Goal: Information Seeking & Learning: Check status

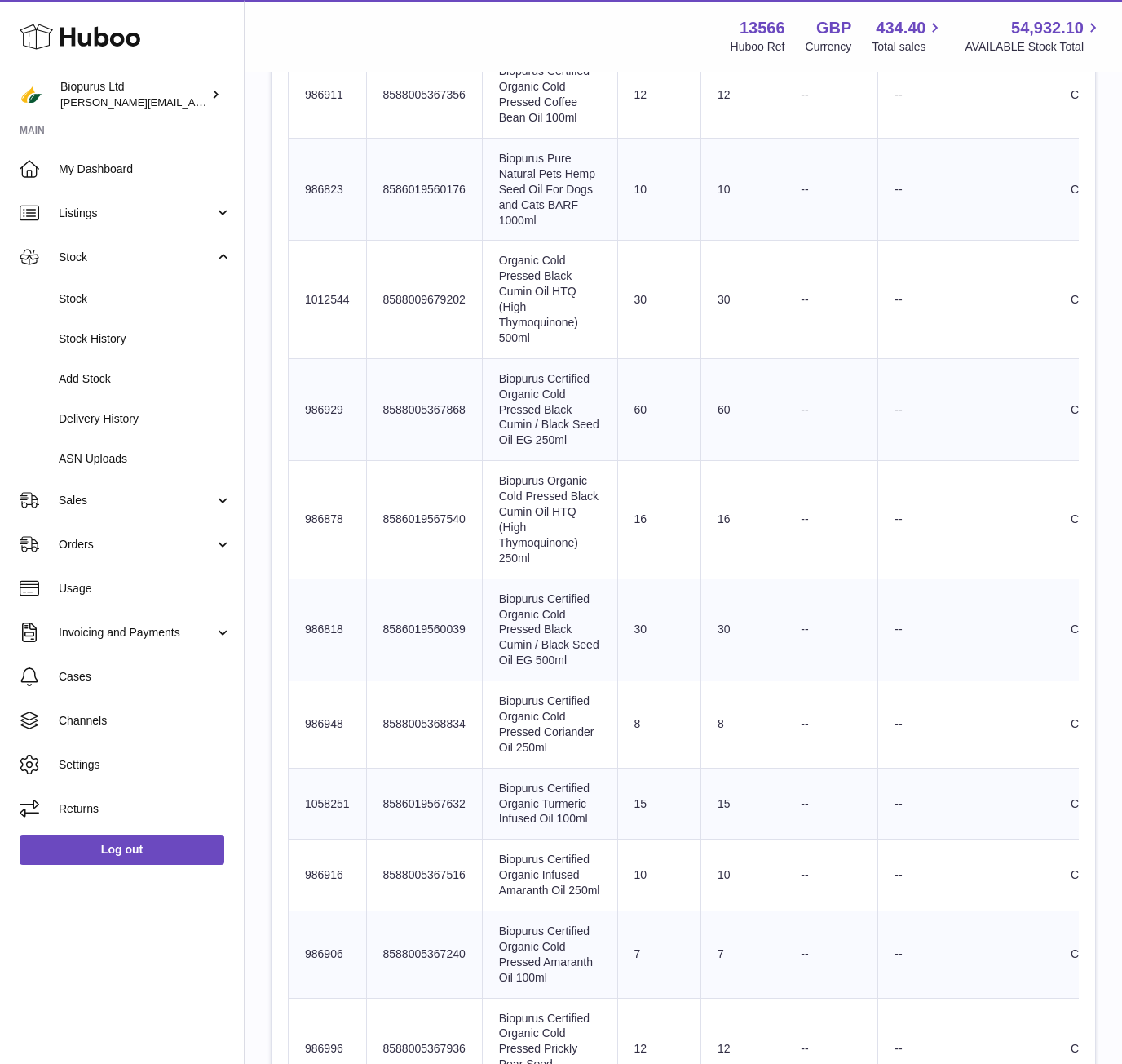
scroll to position [3468, 0]
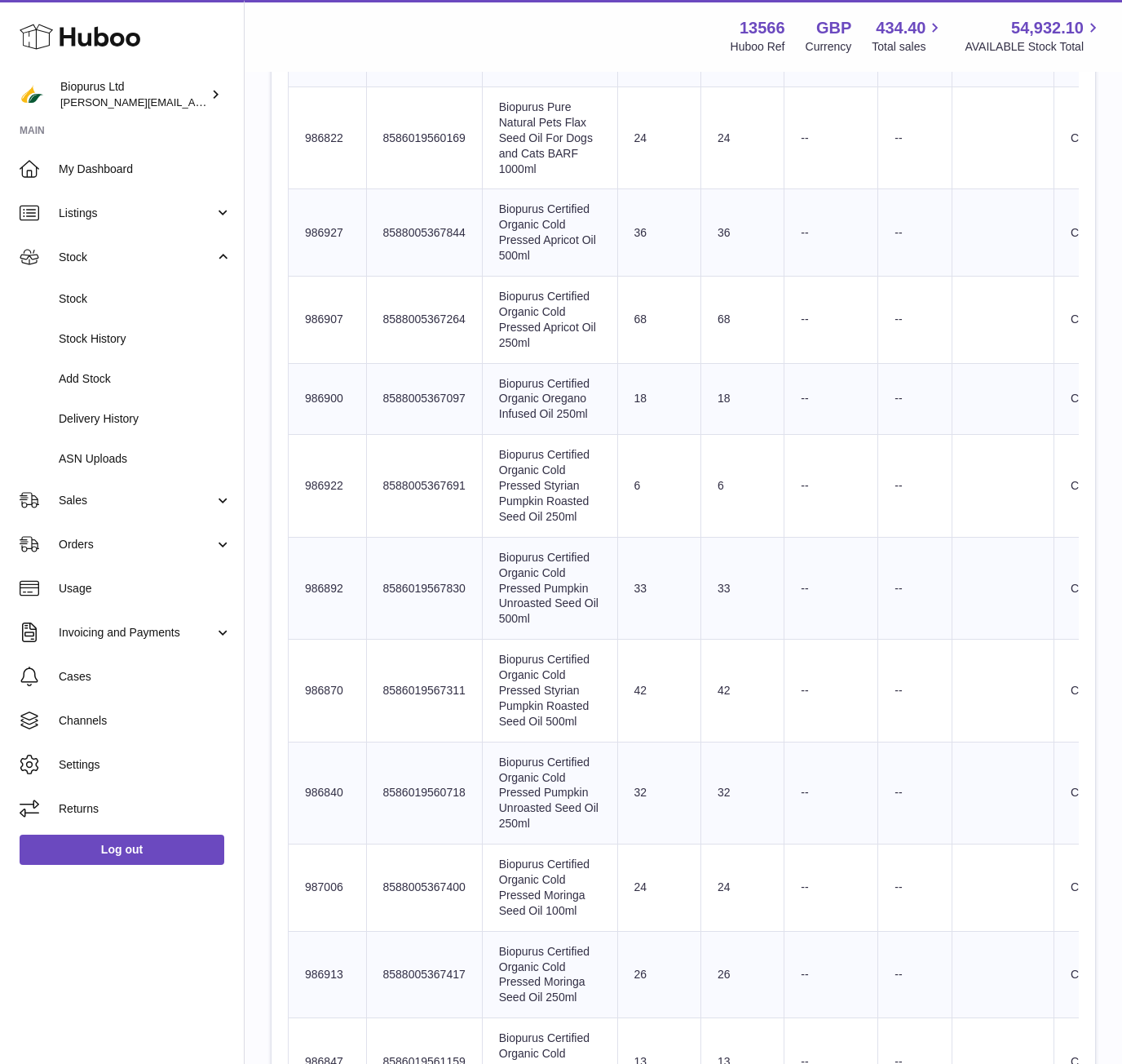
click at [675, 363] on td "Sent Quantity 68" at bounding box center [659, 319] width 83 height 87
click at [713, 363] on td "68" at bounding box center [742, 319] width 83 height 87
click at [618, 363] on td "Sent Quantity 68" at bounding box center [659, 319] width 83 height 87
drag, startPoint x: 549, startPoint y: 684, endPoint x: 533, endPoint y: 668, distance: 22.6
click at [548, 363] on td "Product title Biopurus Certified Organic Cold Pressed Apricot Oil 250ml" at bounding box center [550, 319] width 136 height 87
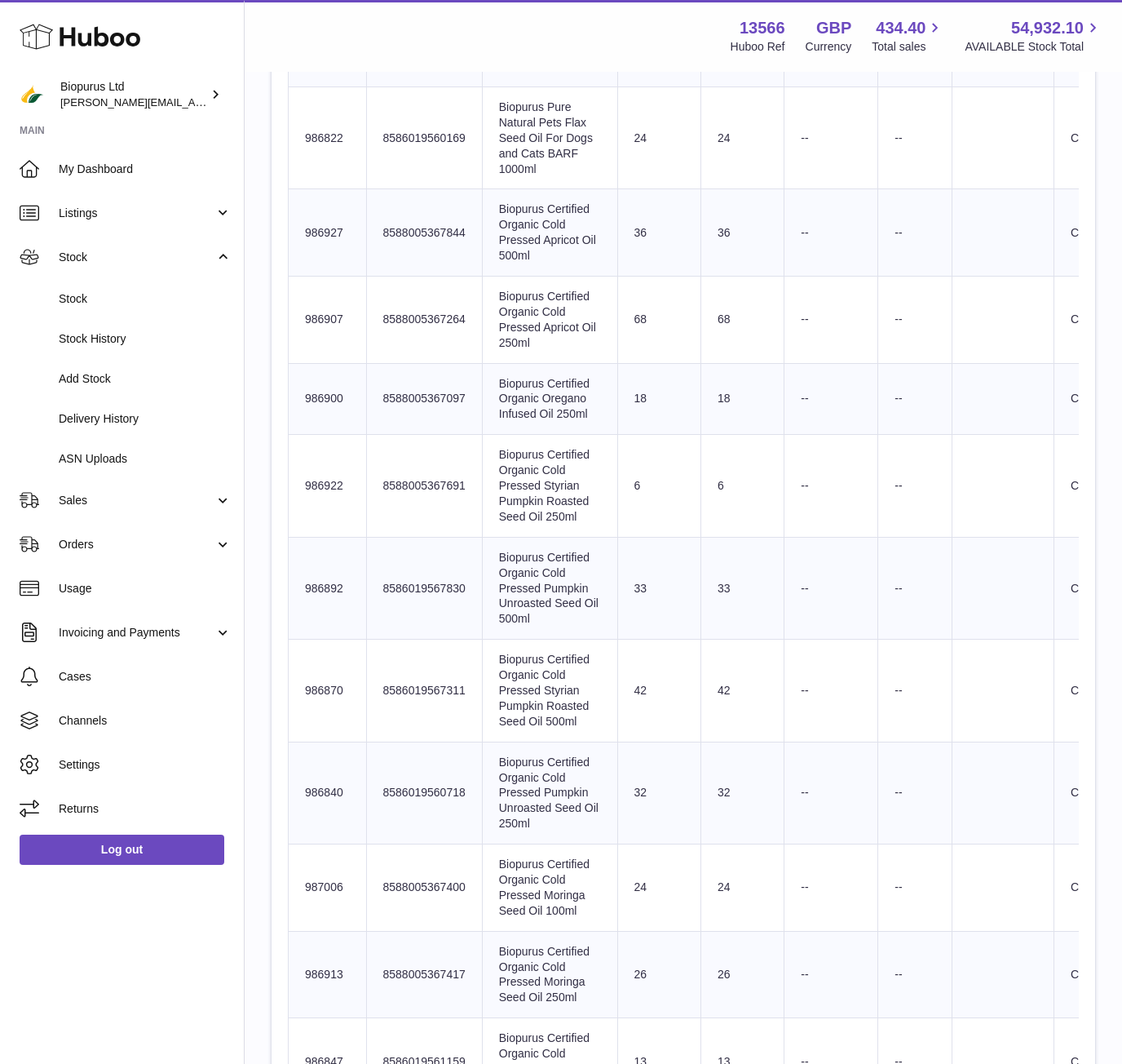
click at [531, 363] on td "Product title Biopurus Certified Organic Cold Pressed Apricot Oil 250ml" at bounding box center [550, 319] width 136 height 87
click at [645, 363] on td "Sent Quantity 68" at bounding box center [659, 319] width 83 height 87
click at [542, 363] on td "Product title Biopurus Certified Organic Cold Pressed Apricot Oil 250ml" at bounding box center [550, 319] width 136 height 87
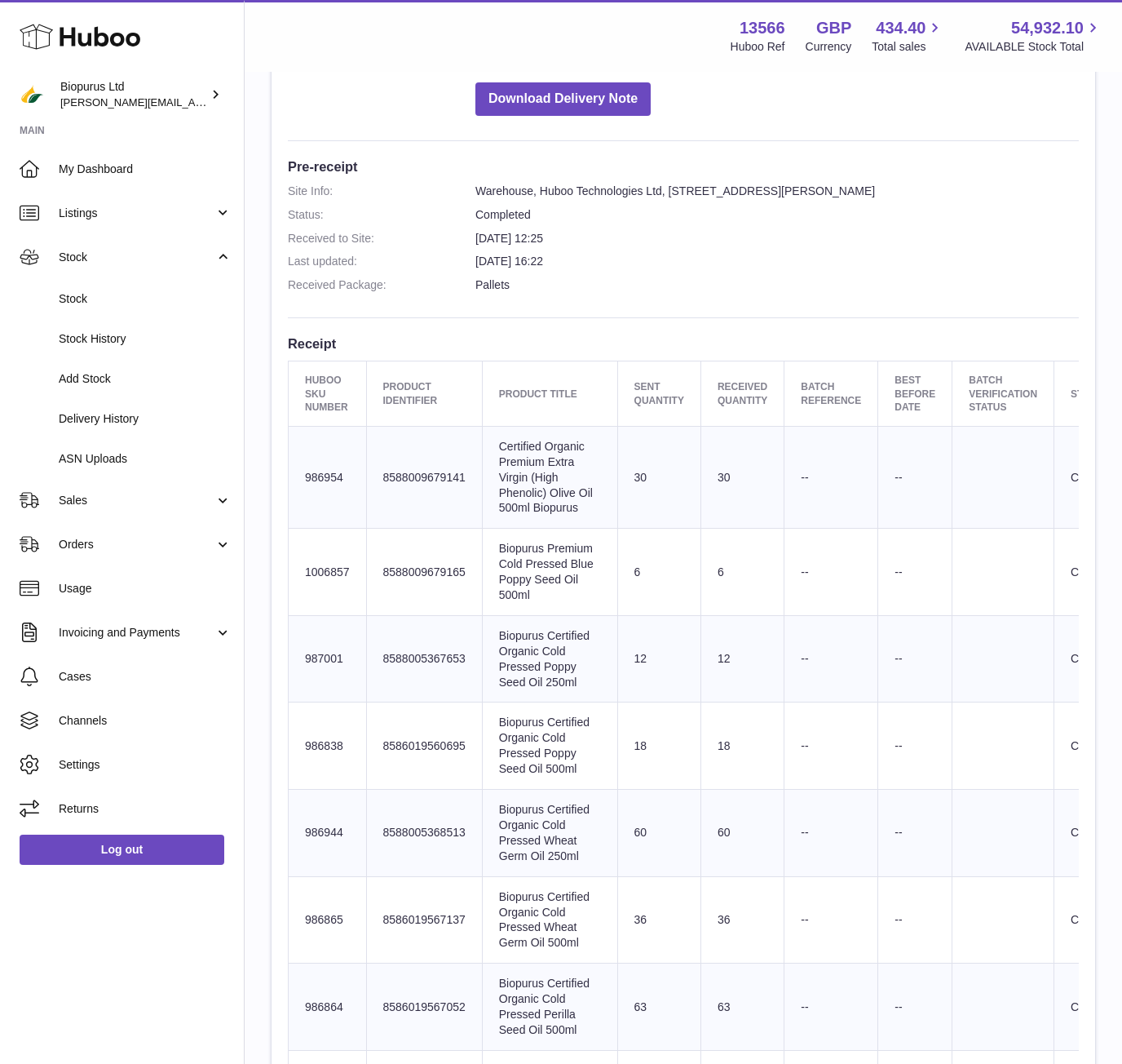
scroll to position [408, 0]
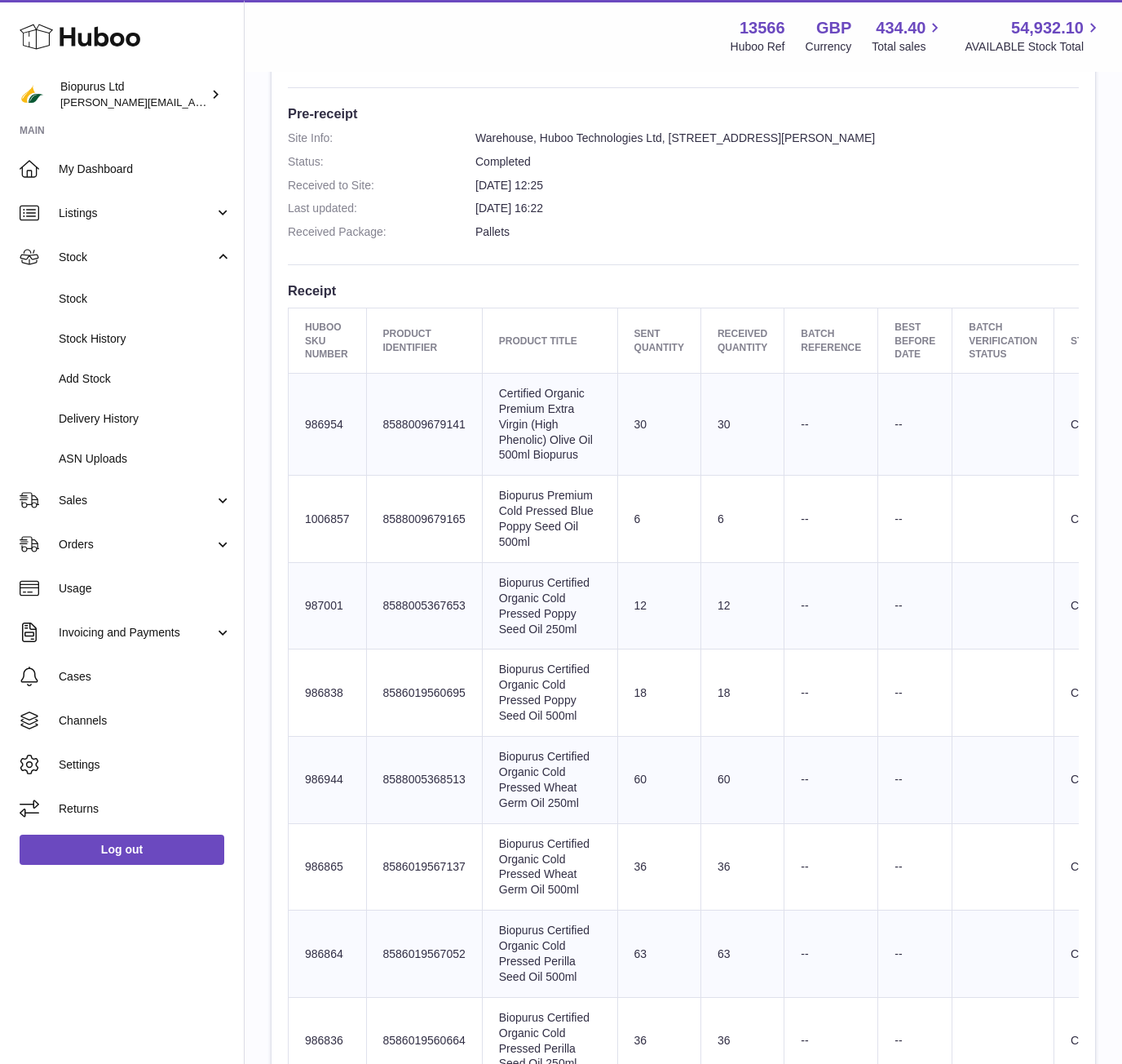
click at [760, 629] on td "12" at bounding box center [742, 605] width 83 height 87
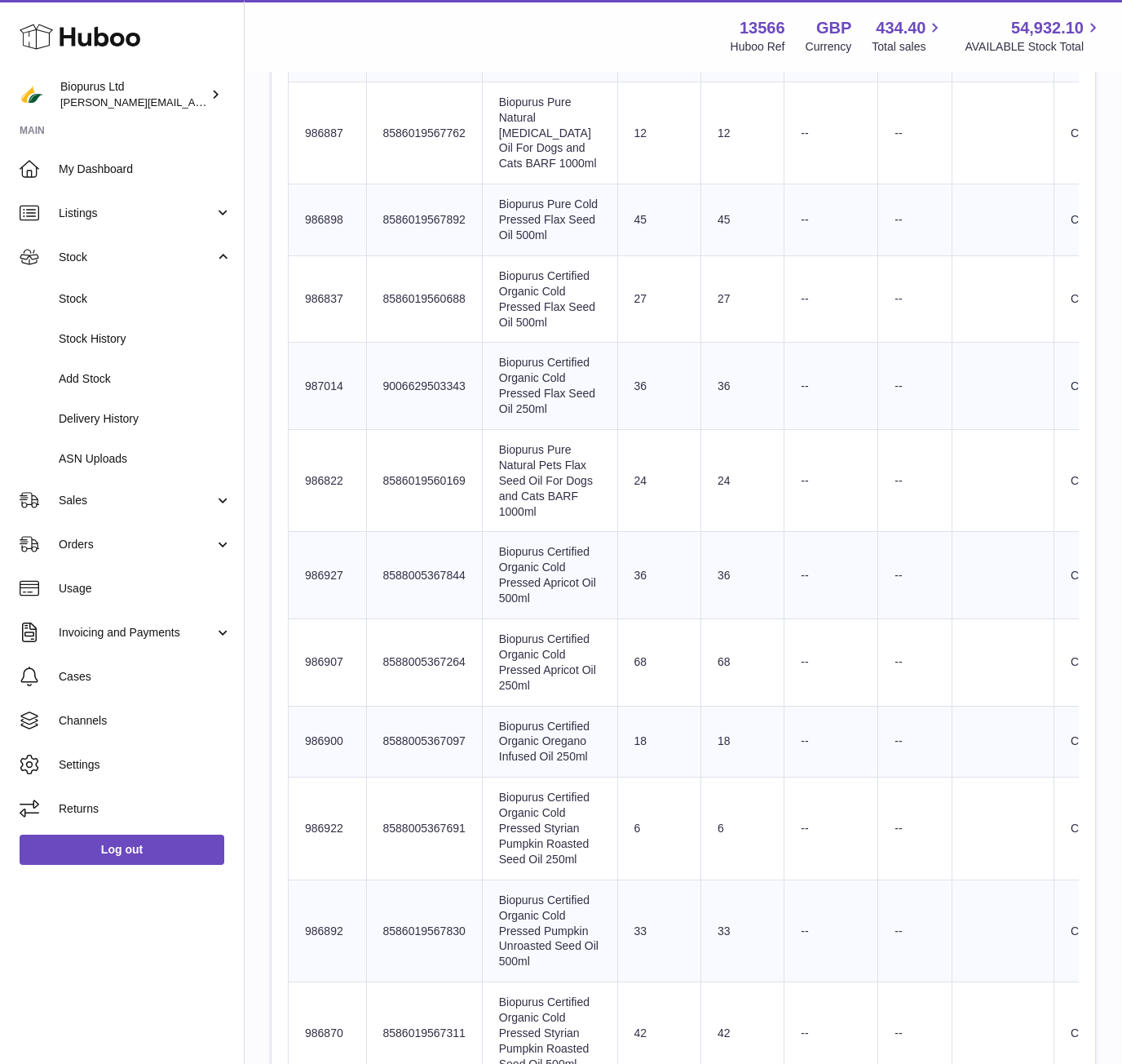
scroll to position [1378, 0]
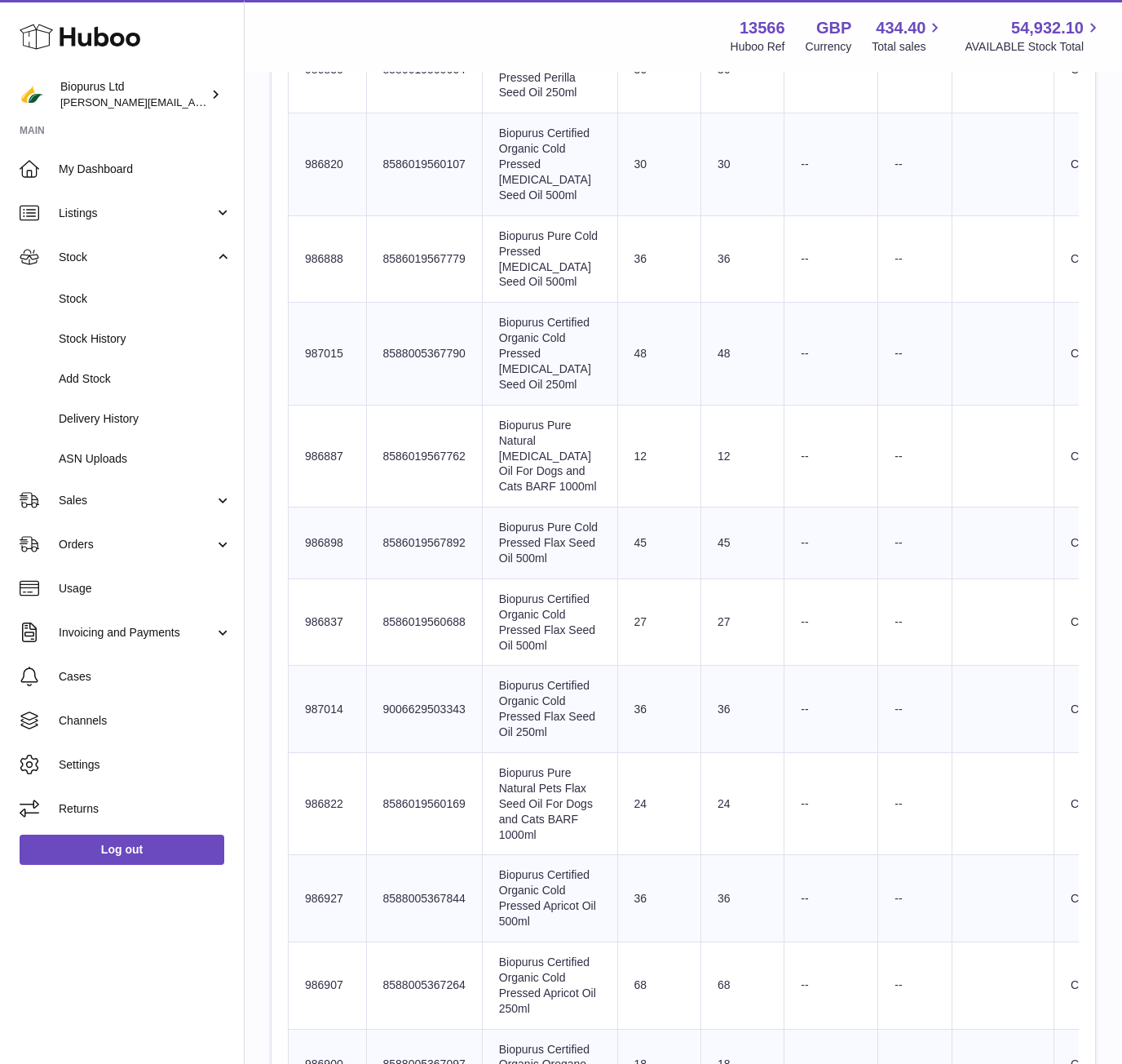
click at [582, 302] on td "Product title Biopurus Pure Cold Pressed Milk Thistle Seed Oil 500ml" at bounding box center [550, 259] width 136 height 87
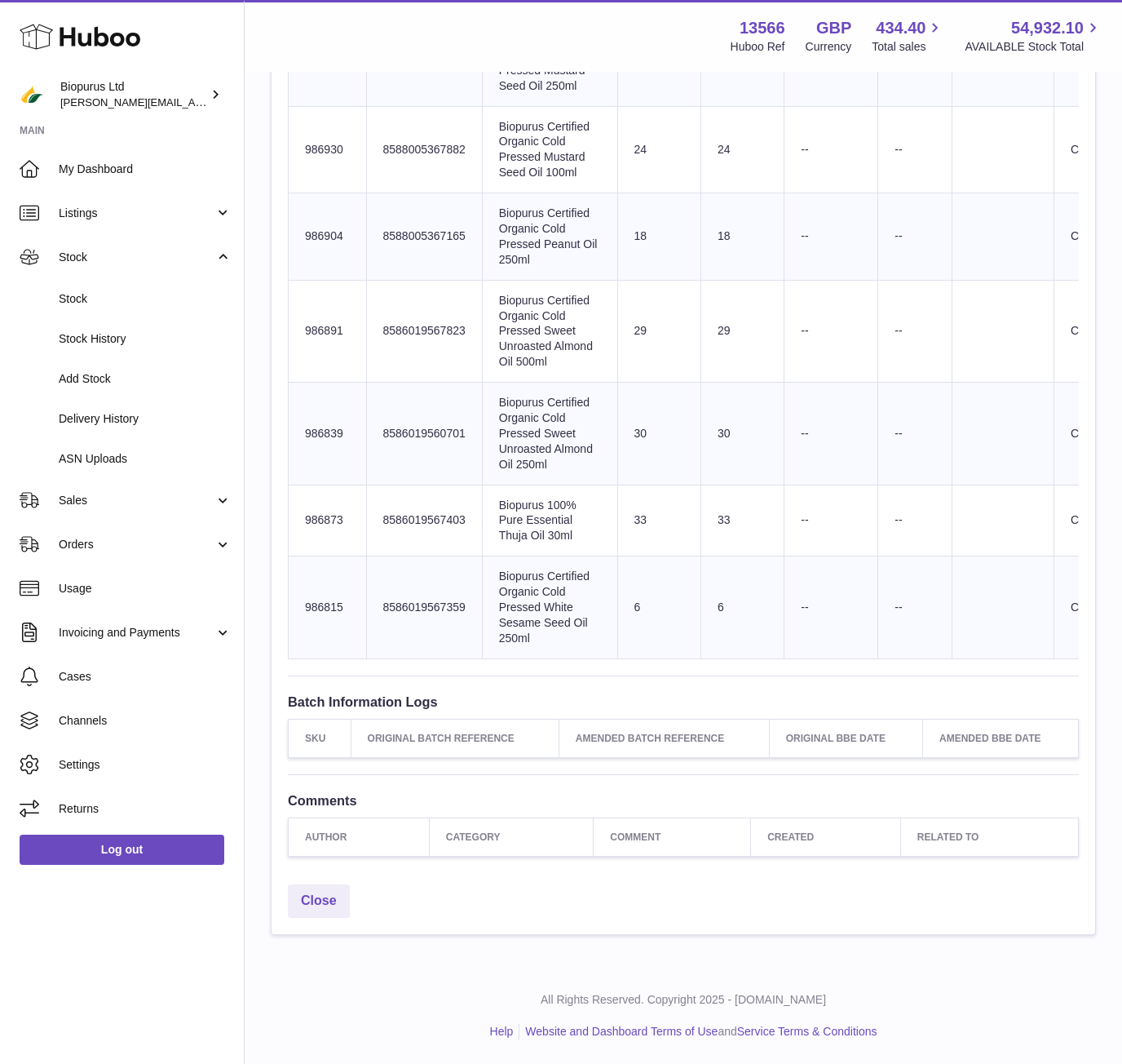
scroll to position [5315, 0]
click at [158, 305] on span "Stock" at bounding box center [145, 299] width 173 height 16
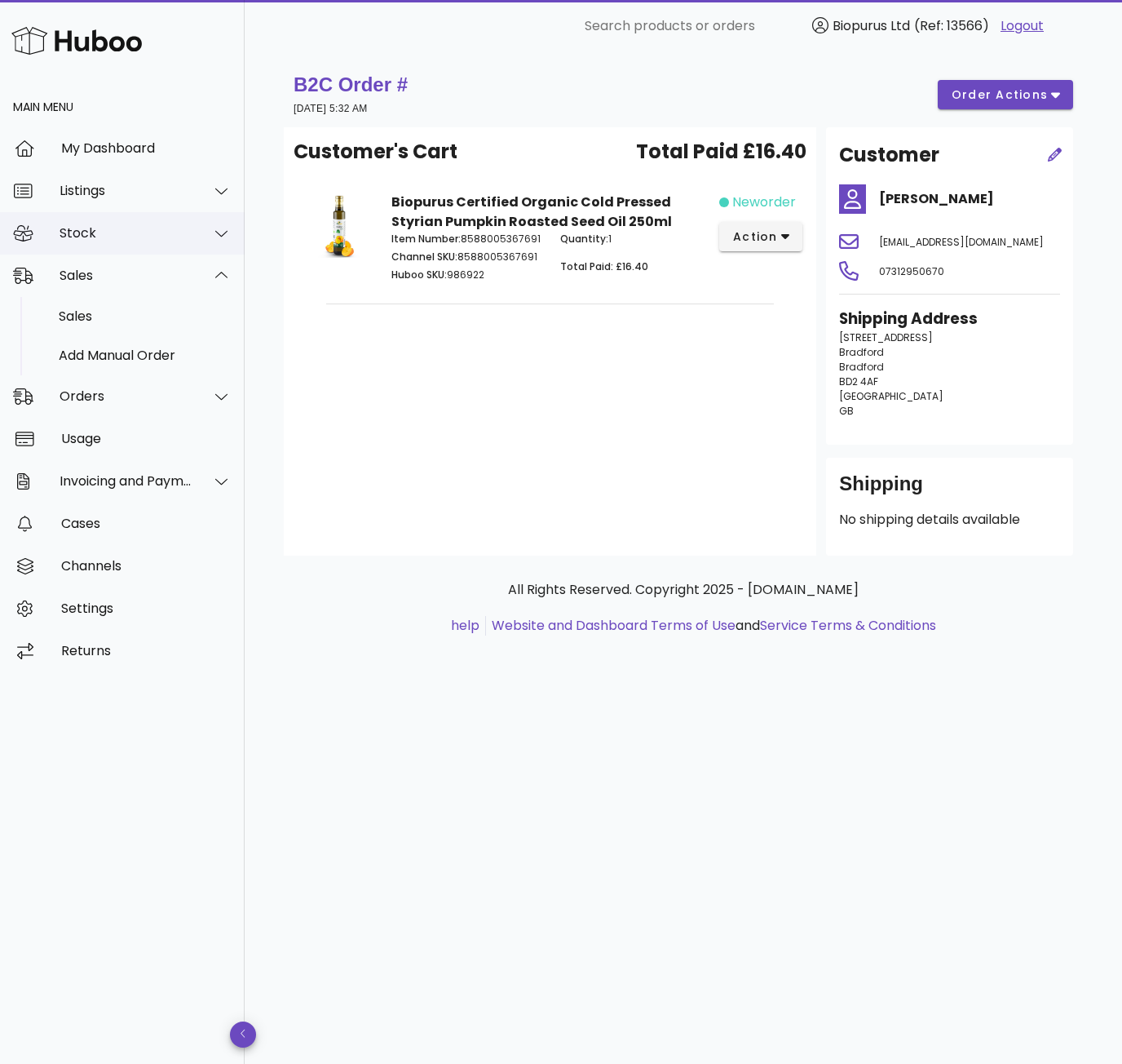
click at [77, 229] on div "Stock" at bounding box center [126, 234] width 133 height 16
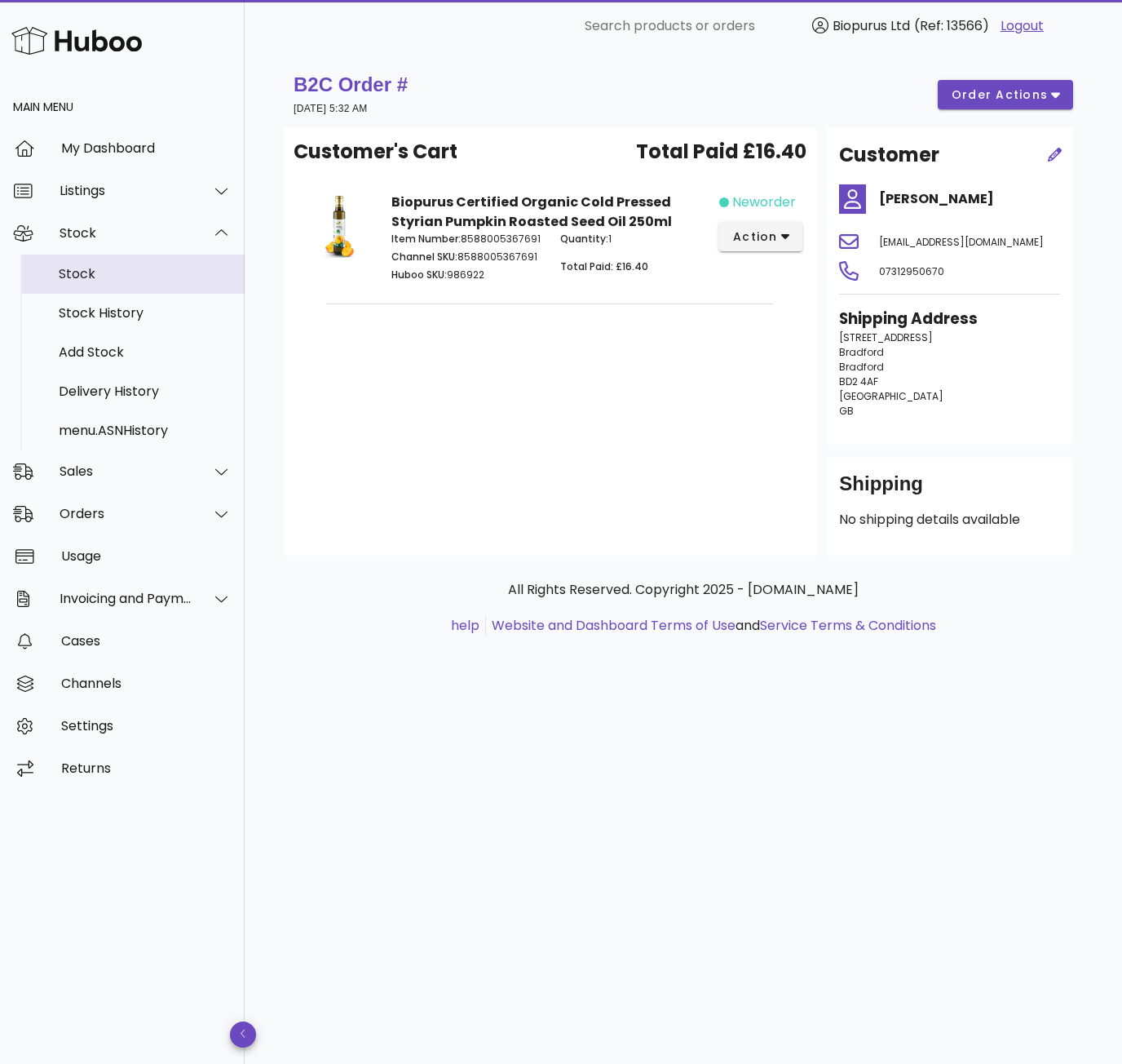
click at [202, 272] on div "Stock" at bounding box center [145, 273] width 173 height 16
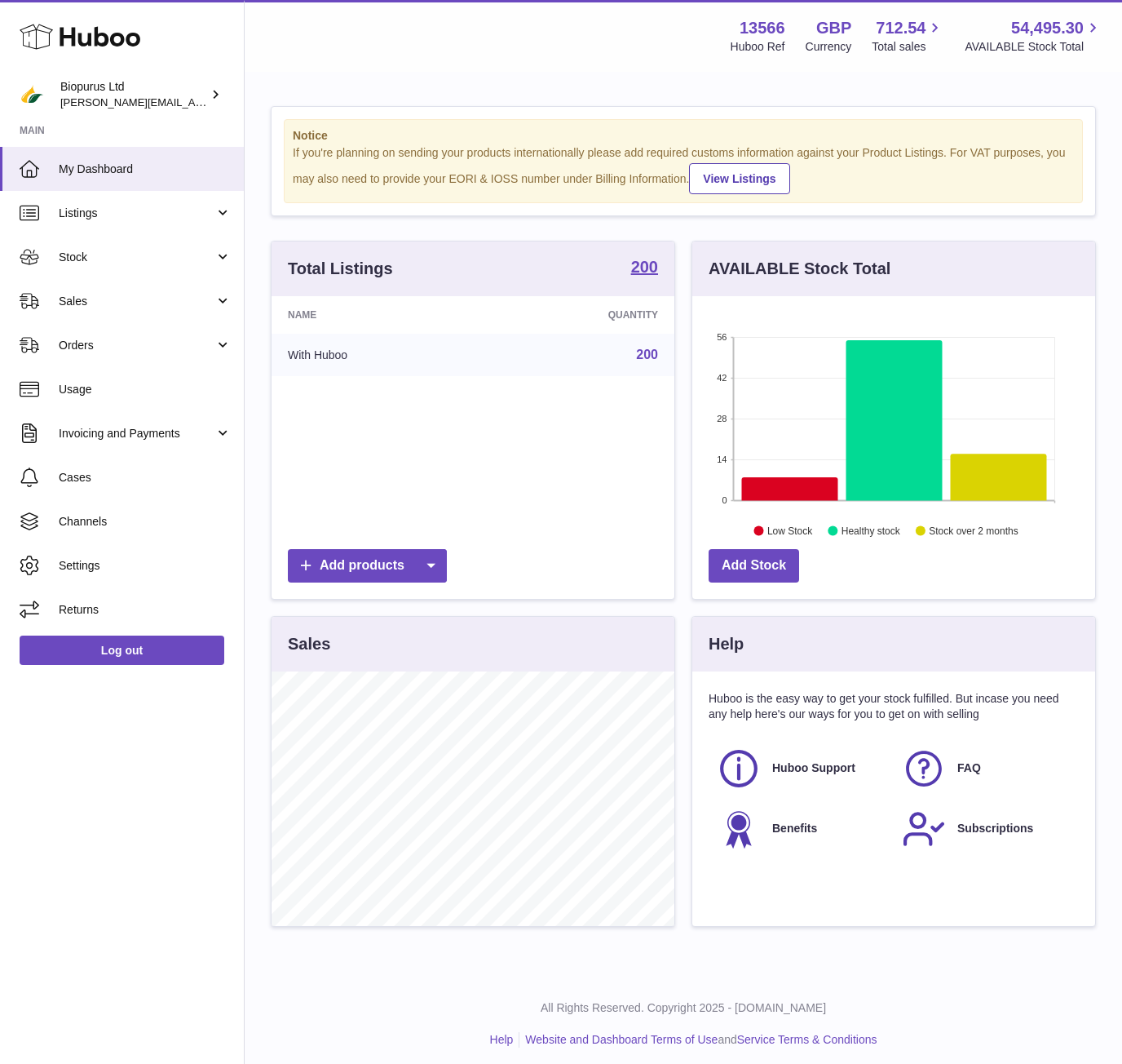
scroll to position [255, 403]
click at [150, 257] on span "Stock" at bounding box center [137, 258] width 156 height 16
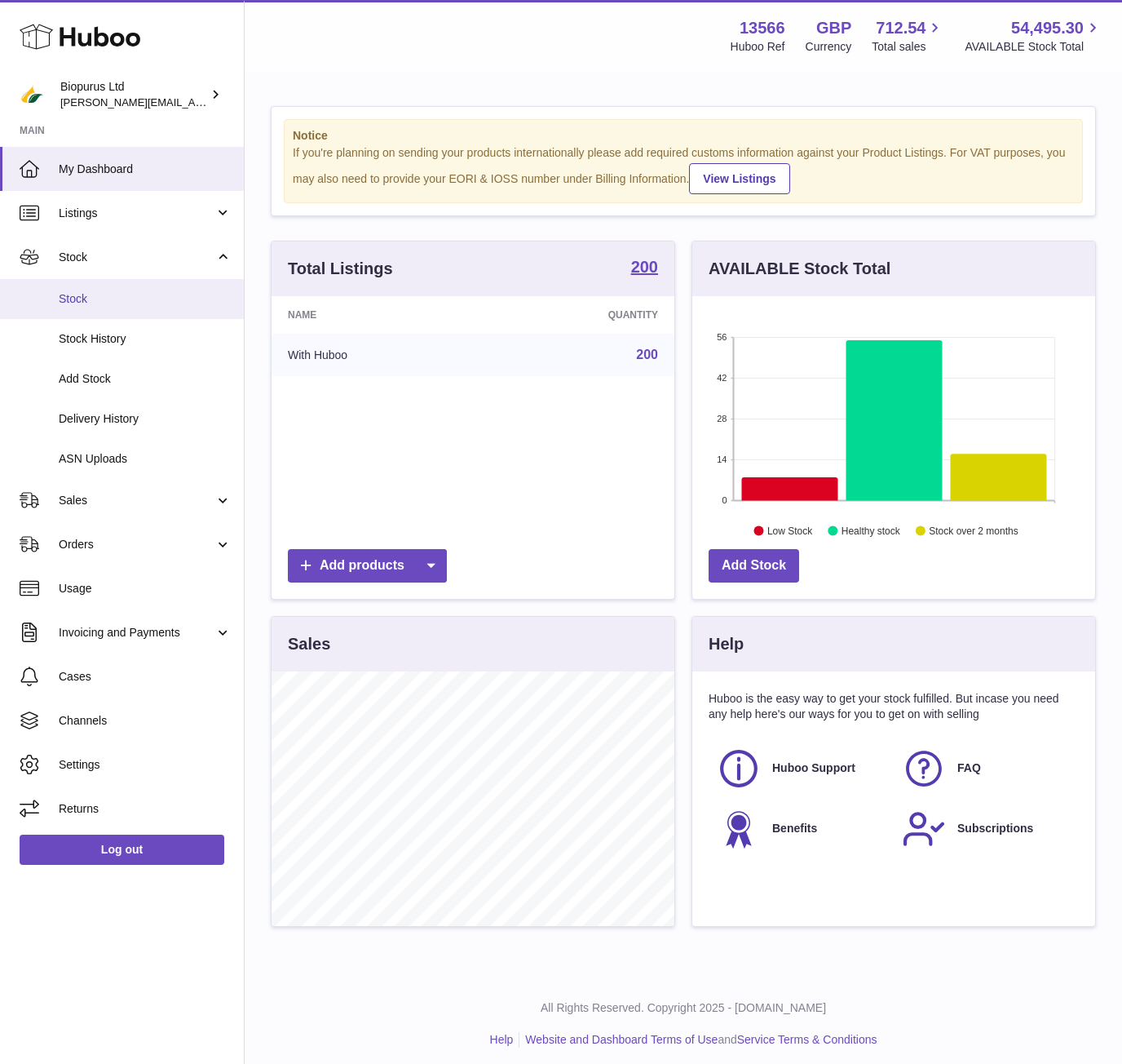
click at [133, 298] on span "Stock" at bounding box center [145, 299] width 173 height 16
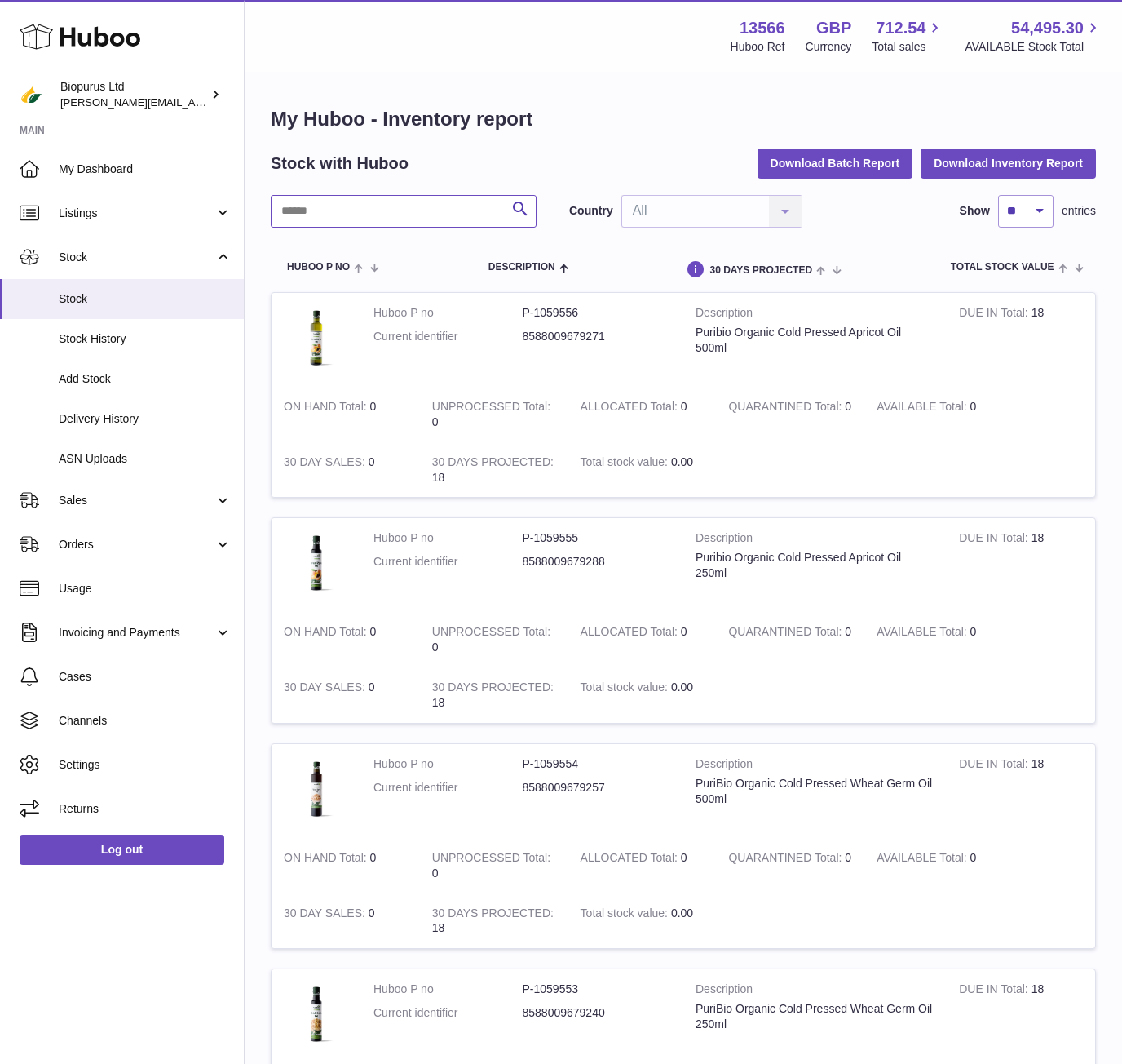
click at [340, 215] on input "text" at bounding box center [403, 211] width 266 height 33
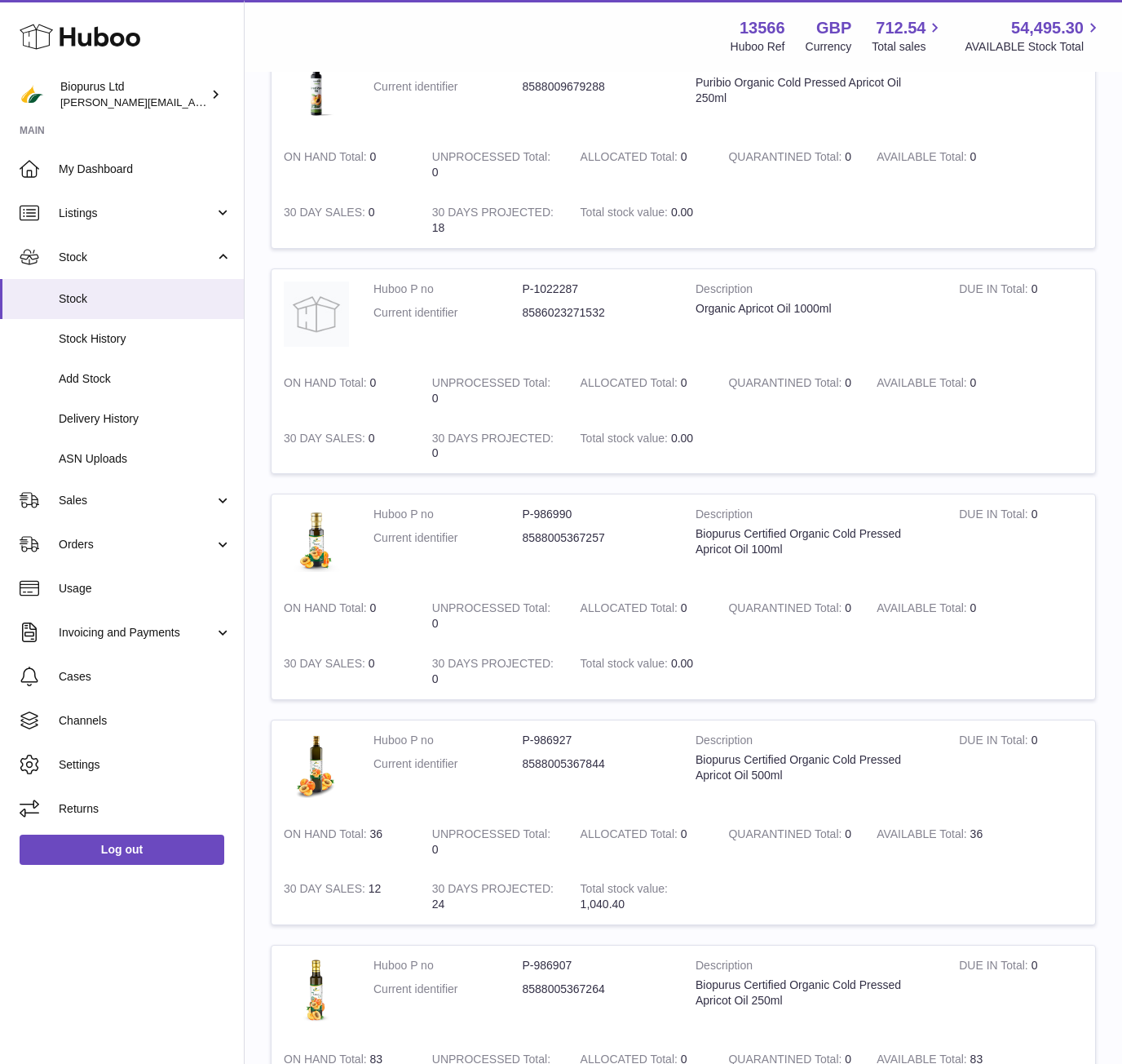
scroll to position [710, 0]
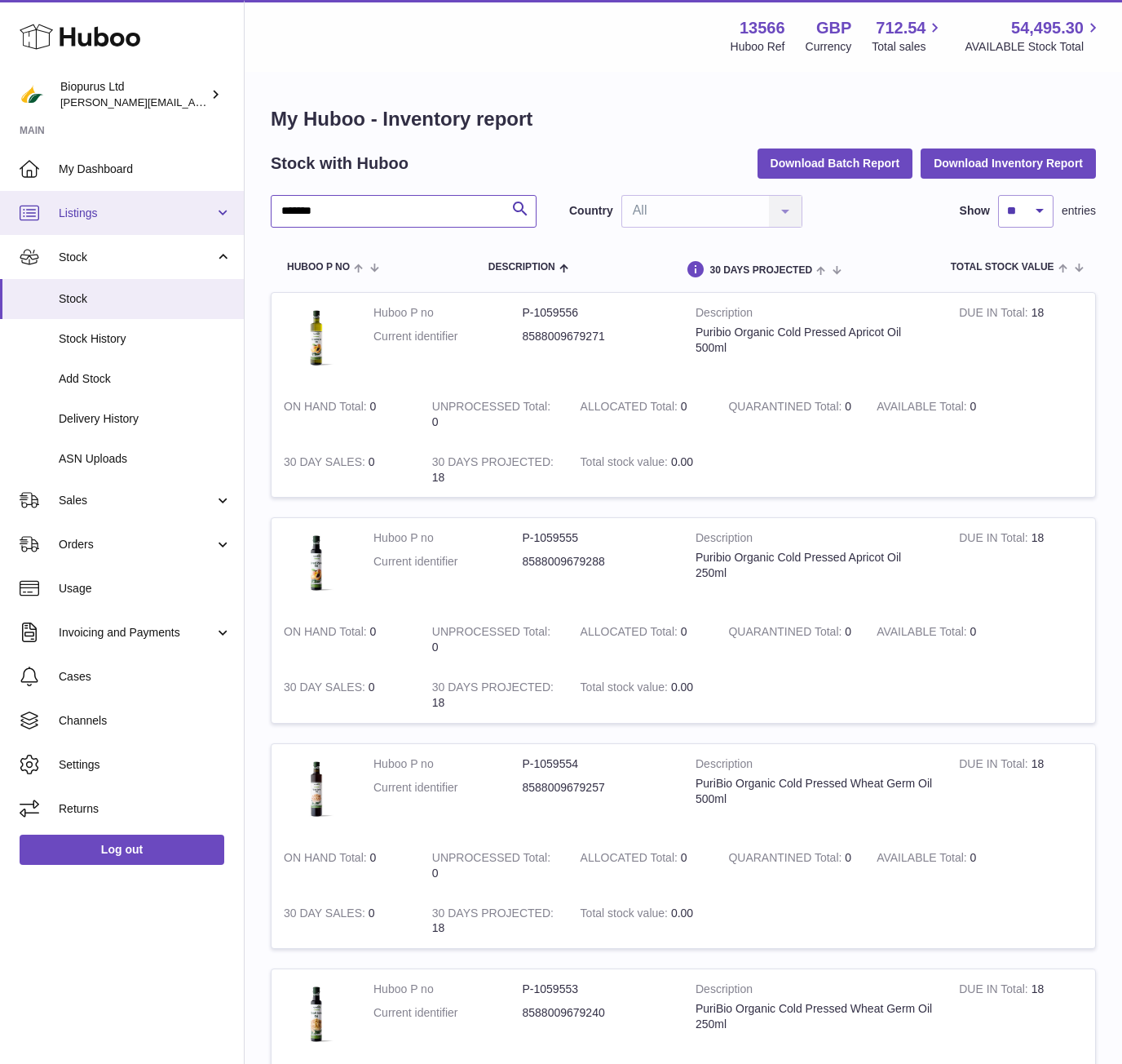
drag, startPoint x: 359, startPoint y: 206, endPoint x: 237, endPoint y: 203, distance: 122.0
type input "*******"
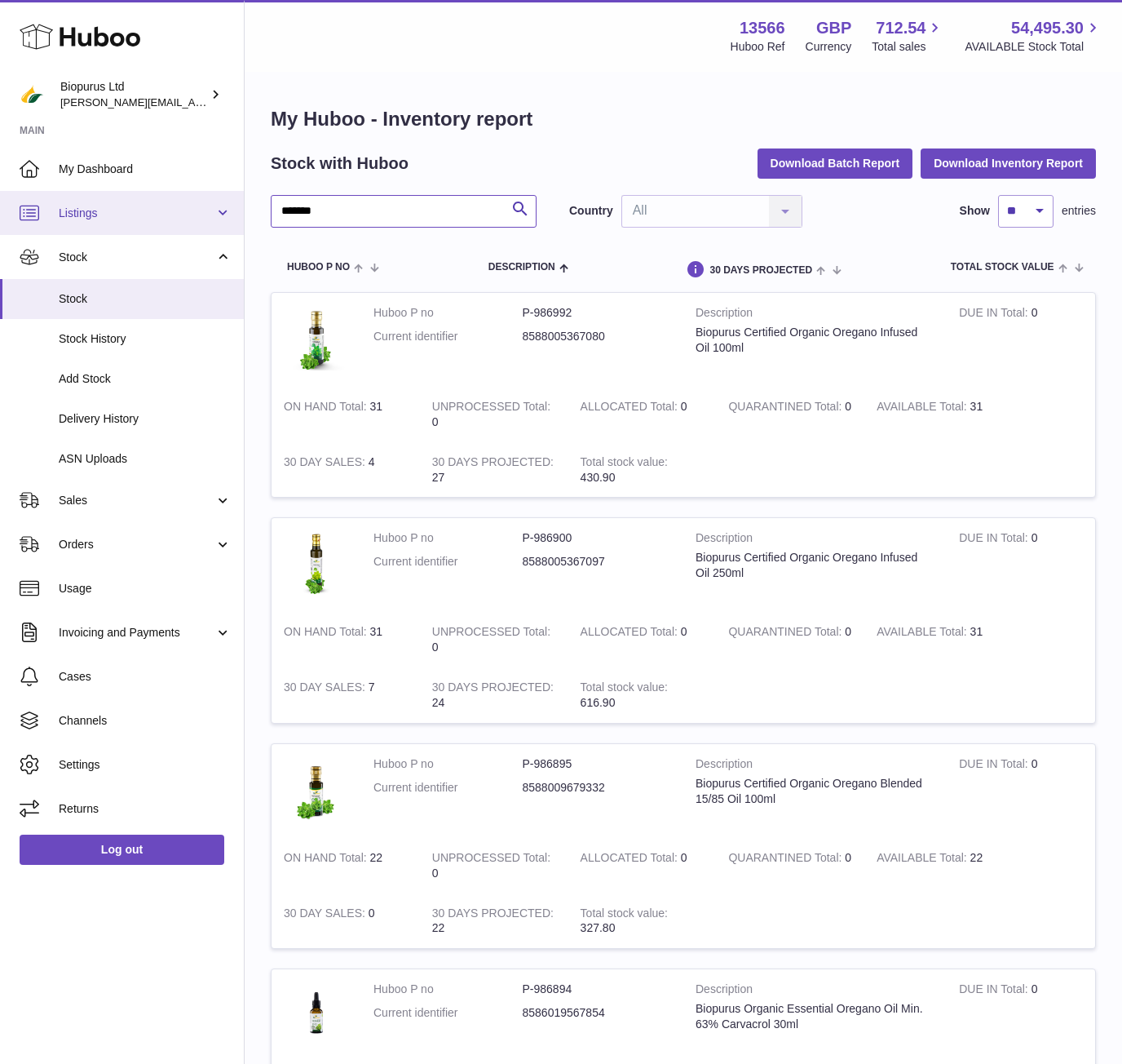
drag, startPoint x: 382, startPoint y: 207, endPoint x: 186, endPoint y: 209, distance: 196.0
click at [186, 209] on div "Huboo Biopurus Ltd peter@biopurus.co.uk Main My Dashboard Listings Not with Hub…" at bounding box center [561, 774] width 1122 height 1548
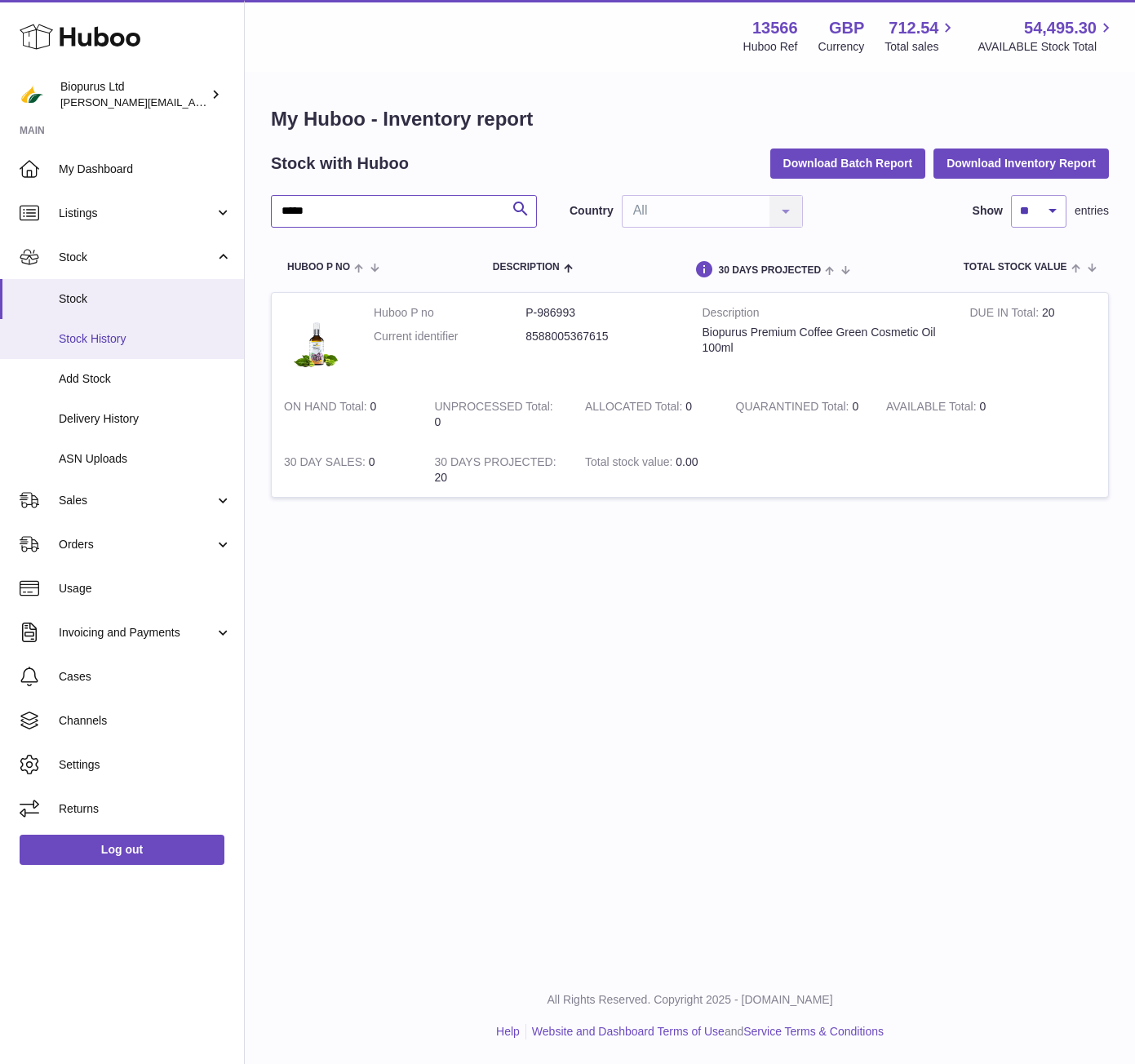
type input "*****"
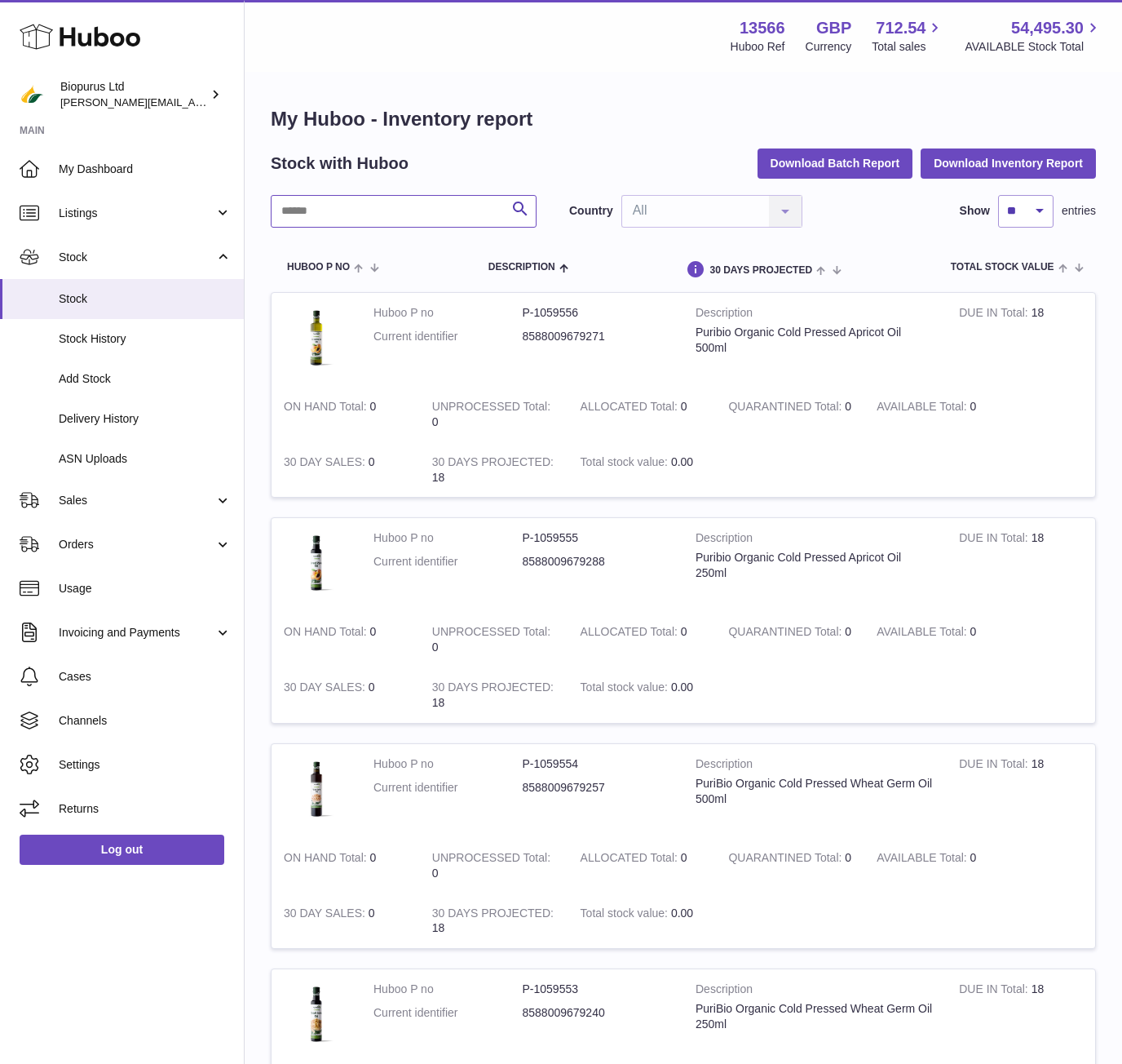
click at [395, 221] on input "text" at bounding box center [403, 211] width 266 height 33
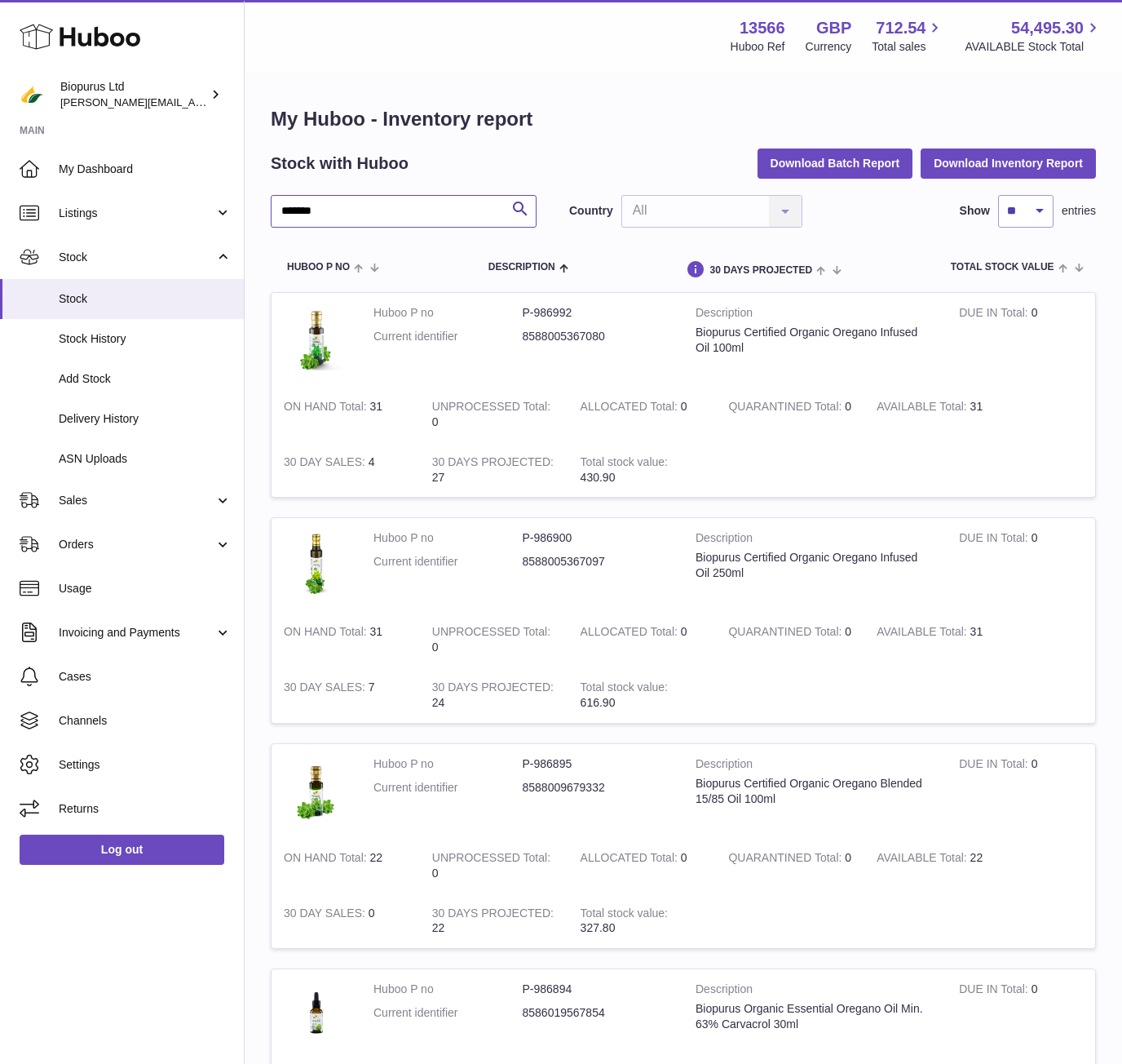
scroll to position [82, 0]
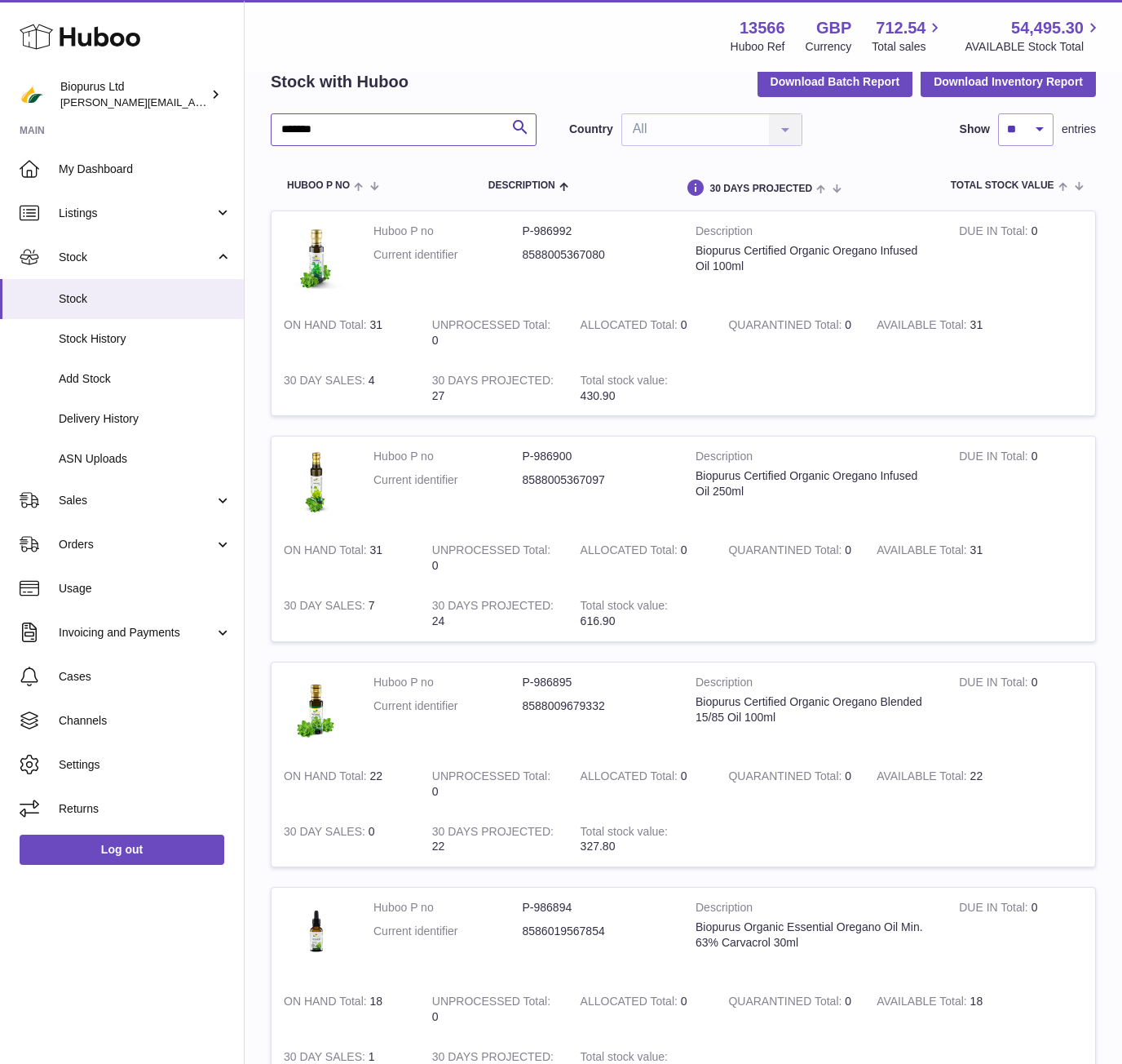
type input "*******"
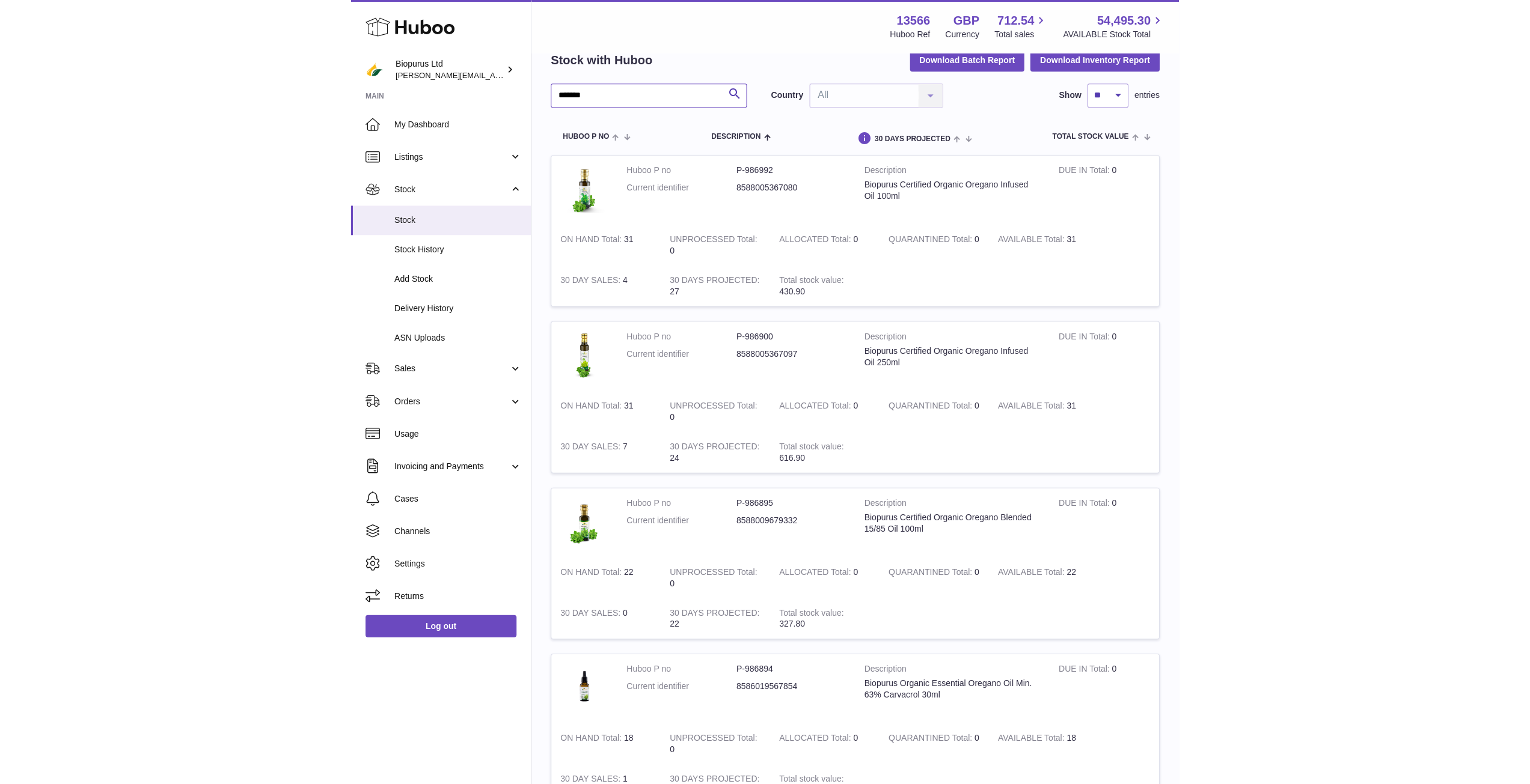
scroll to position [15, 0]
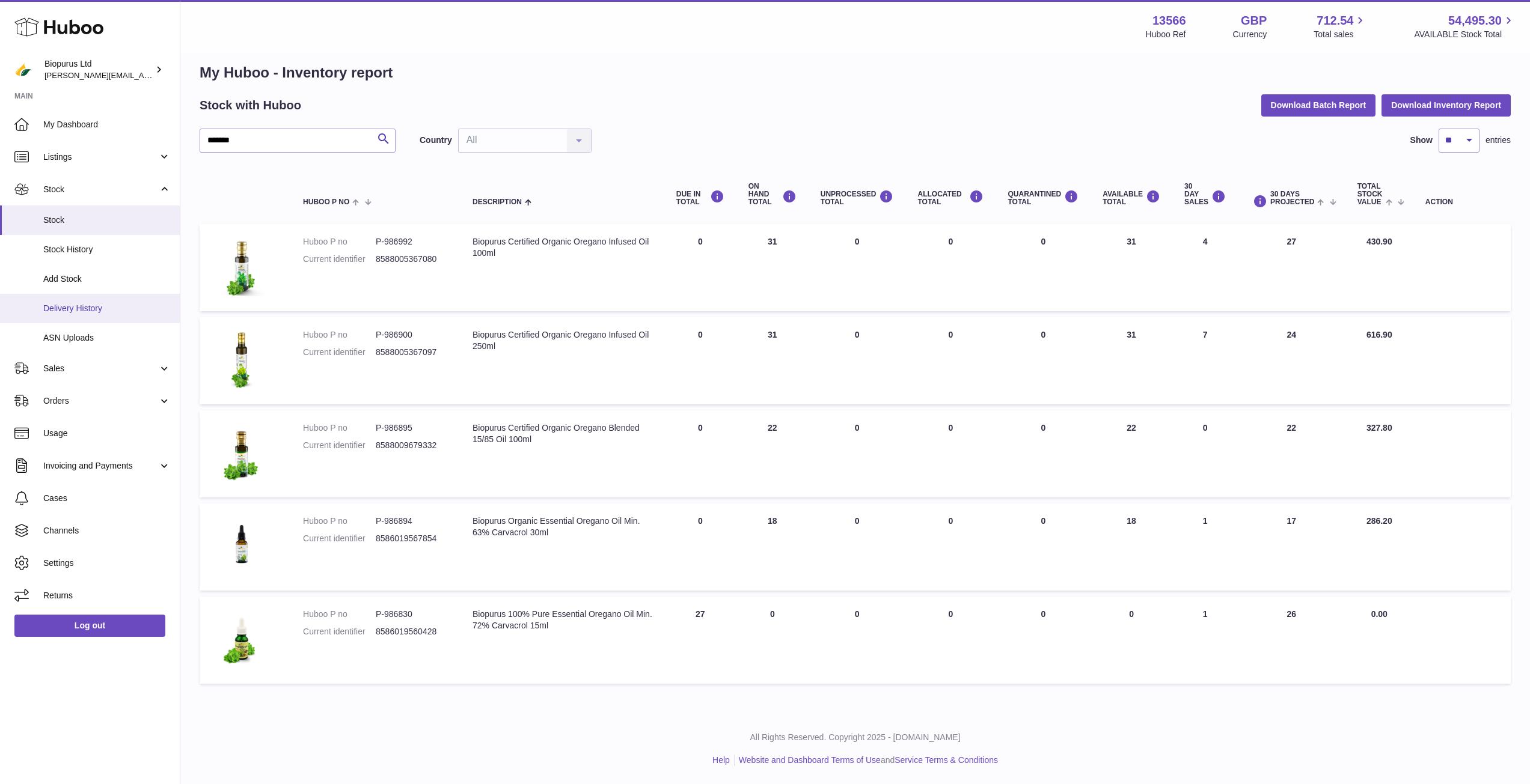
click at [67, 314] on span "Delivery History" at bounding box center [107, 309] width 127 height 12
click at [65, 313] on span "Delivery History" at bounding box center [107, 309] width 127 height 12
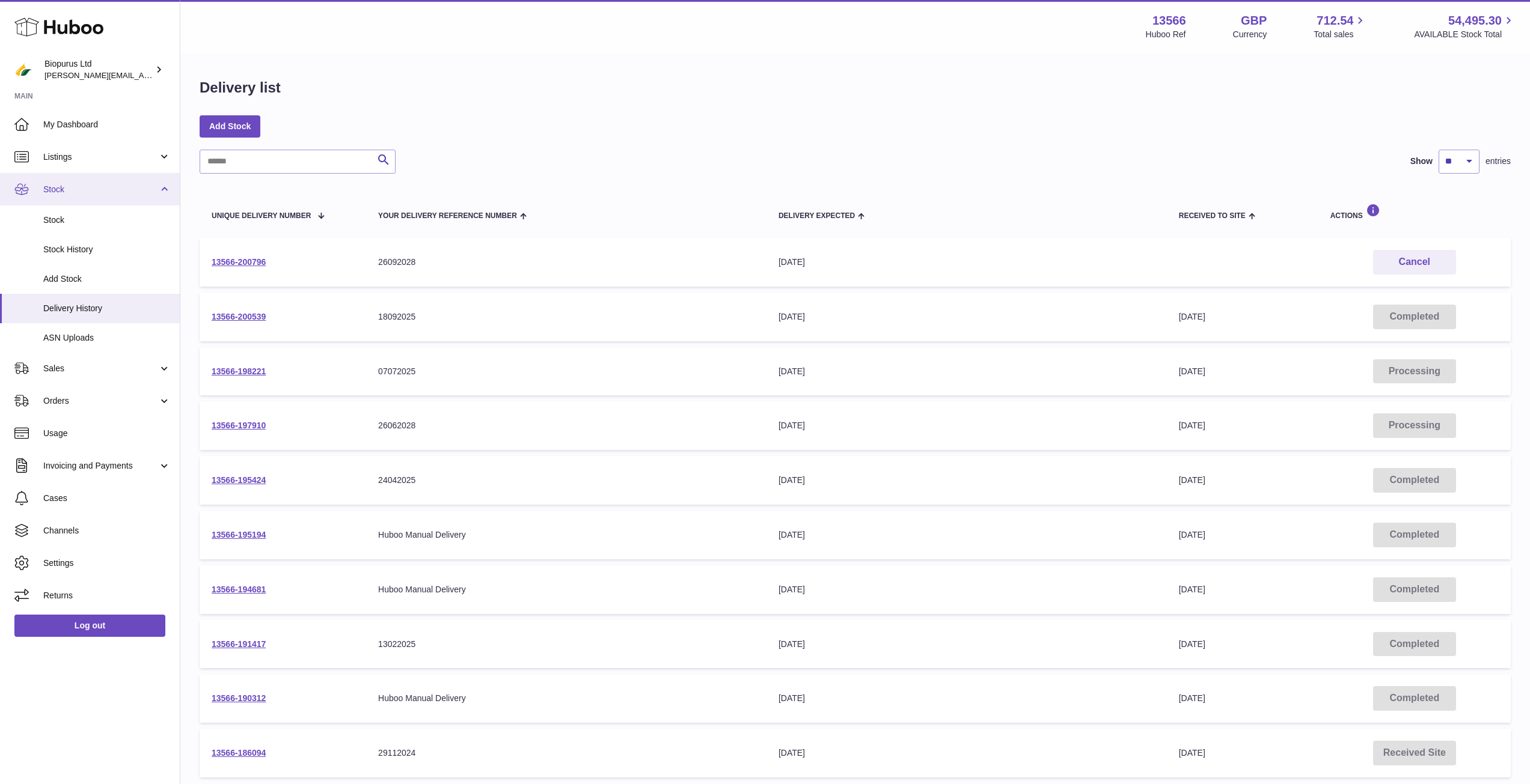
click at [68, 196] on link "Stock" at bounding box center [90, 189] width 179 height 32
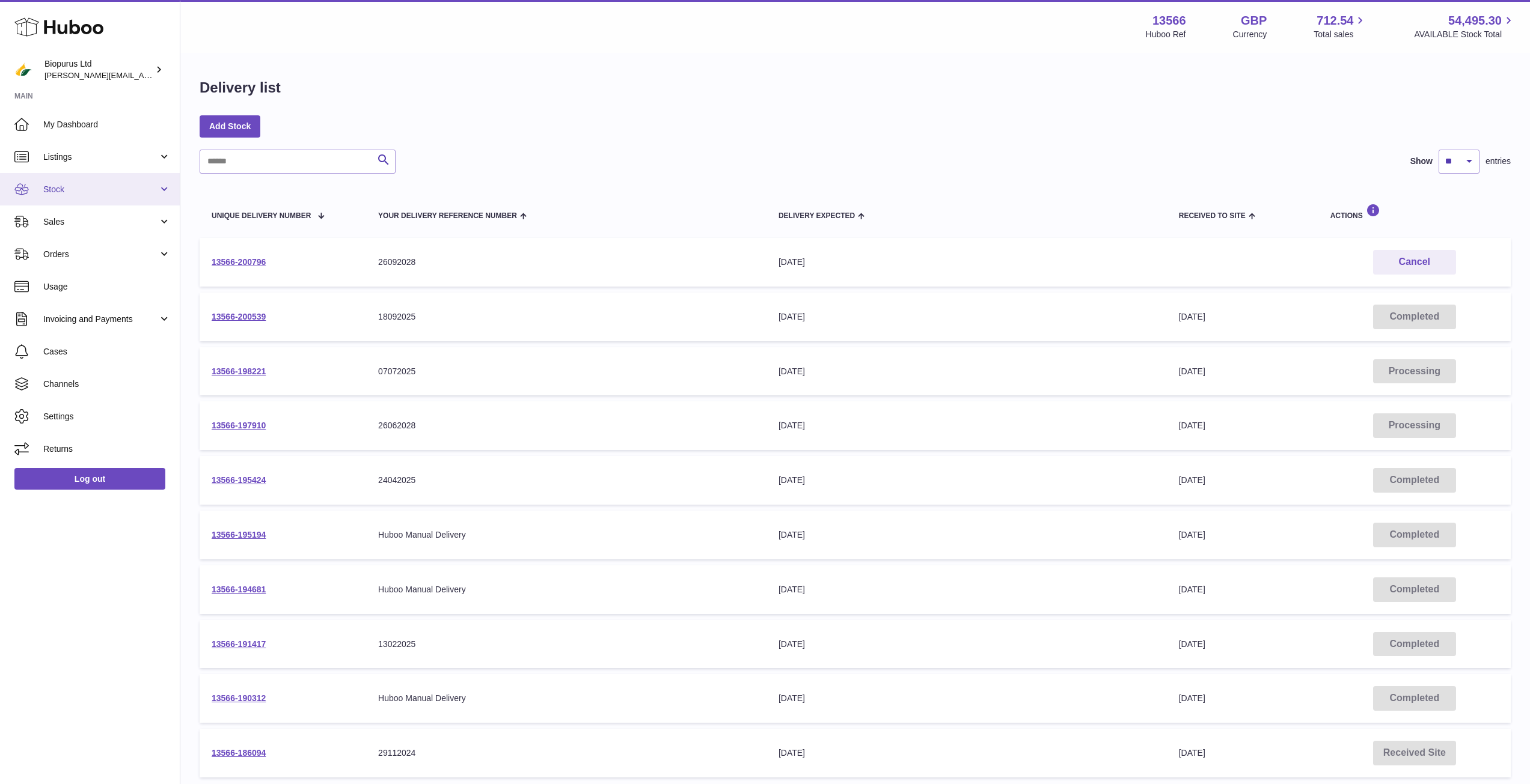
click at [71, 195] on span "Stock" at bounding box center [101, 190] width 115 height 12
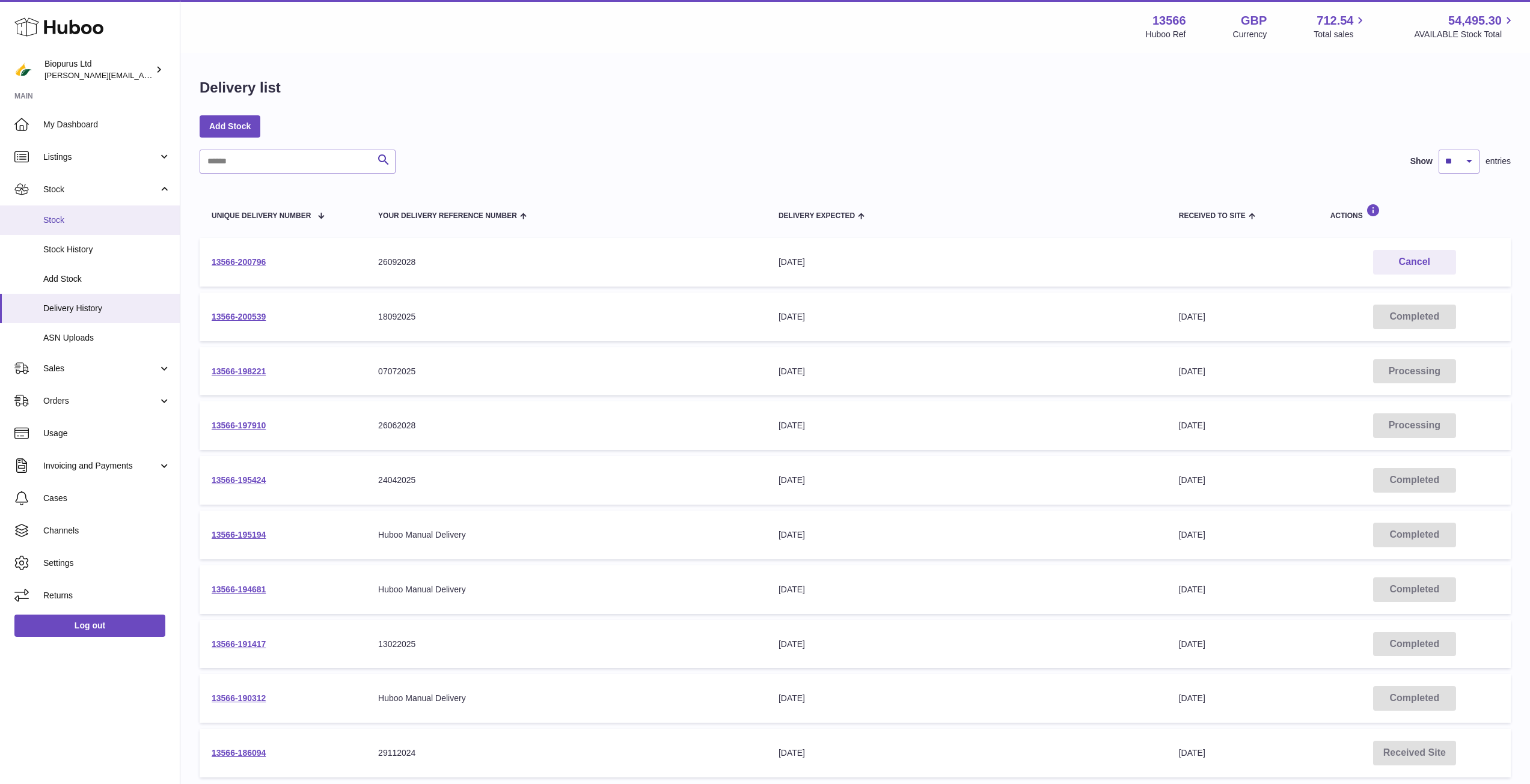
click at [68, 216] on span "Stock" at bounding box center [107, 221] width 127 height 12
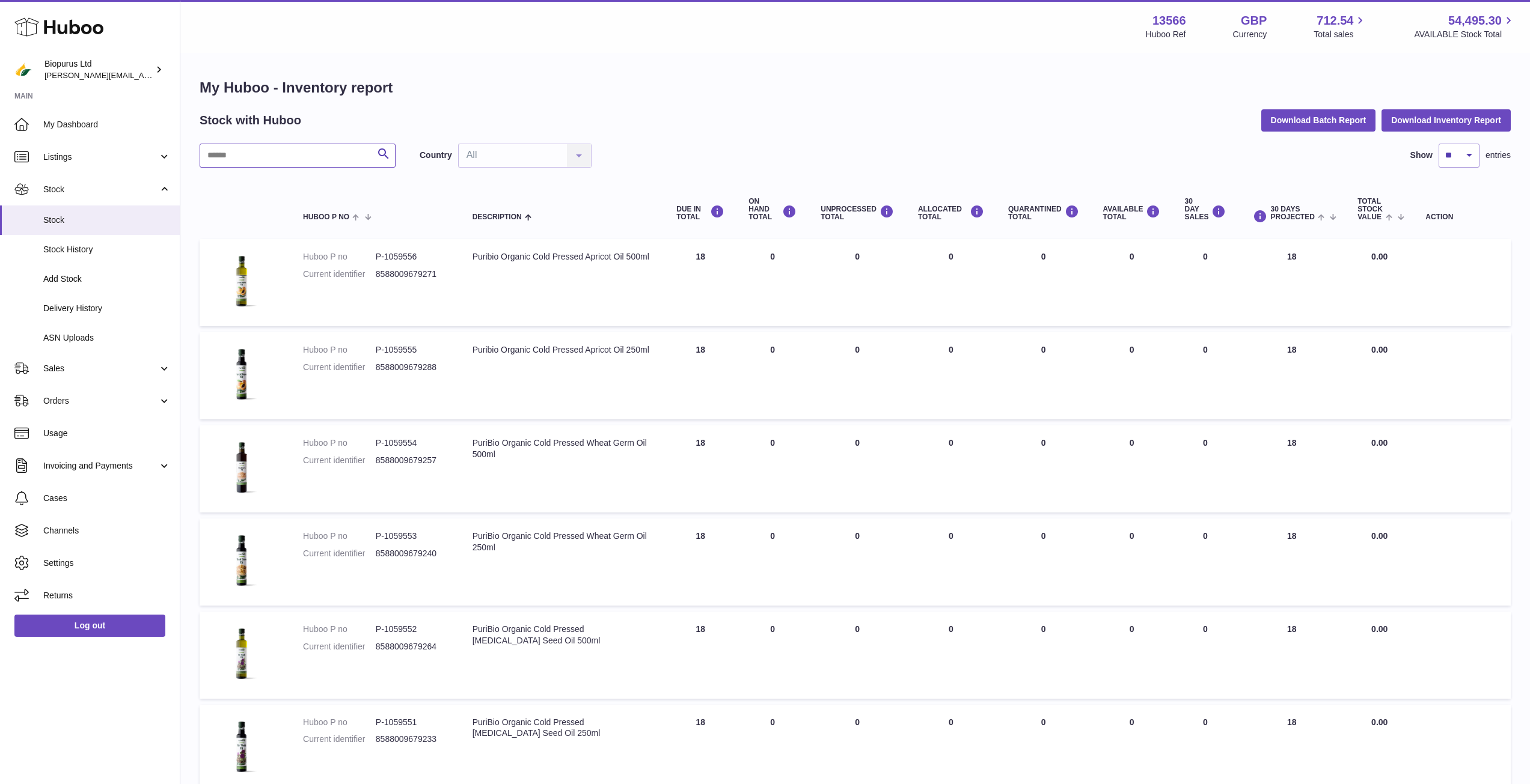
click at [249, 156] on input "text" at bounding box center [297, 155] width 196 height 24
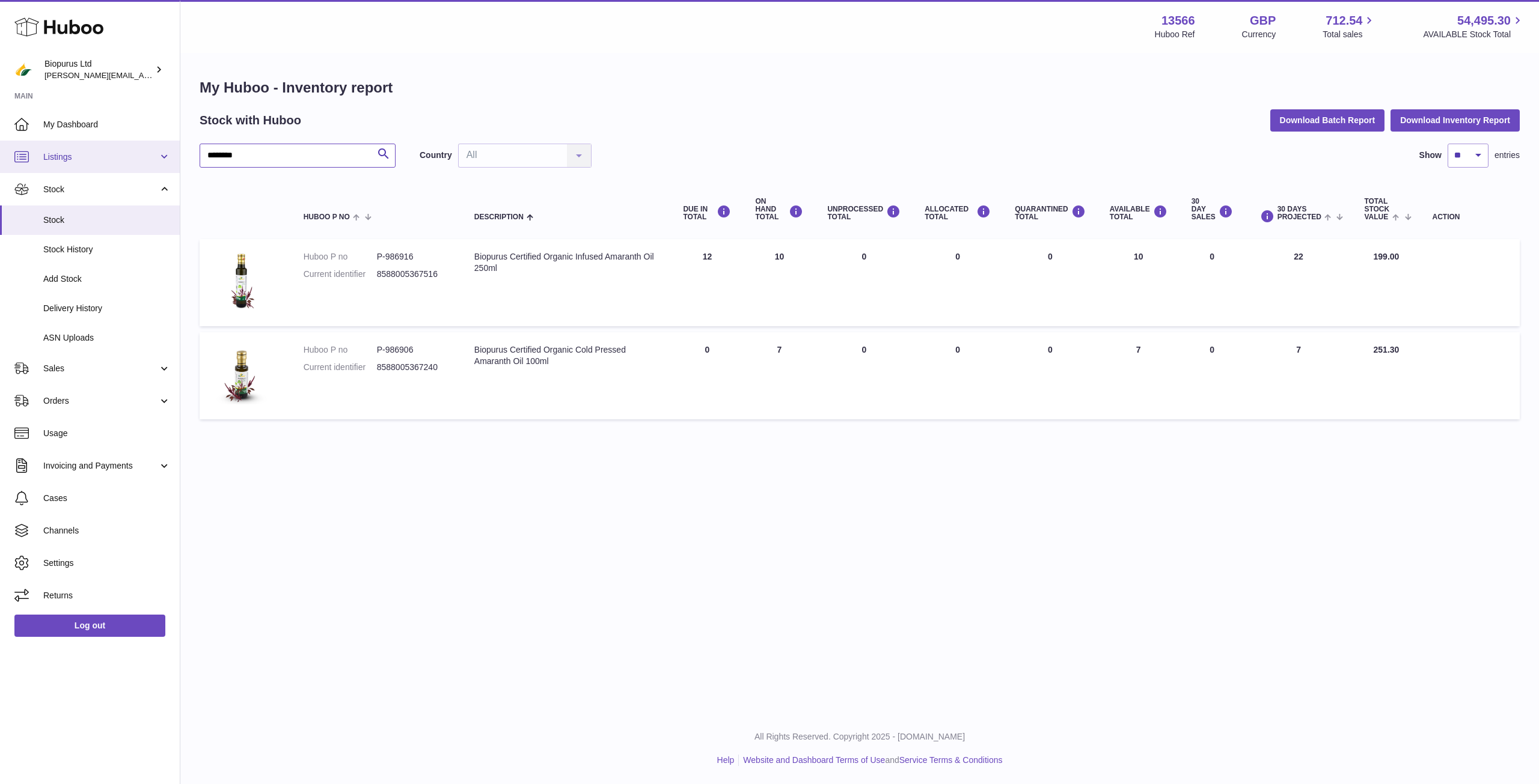
drag, startPoint x: 294, startPoint y: 160, endPoint x: 131, endPoint y: 143, distance: 163.9
click at [131, 143] on div "Huboo Biopurus Ltd peter@biopurus.co.uk Main My Dashboard Listings Not with Hub…" at bounding box center [770, 392] width 1539 height 784
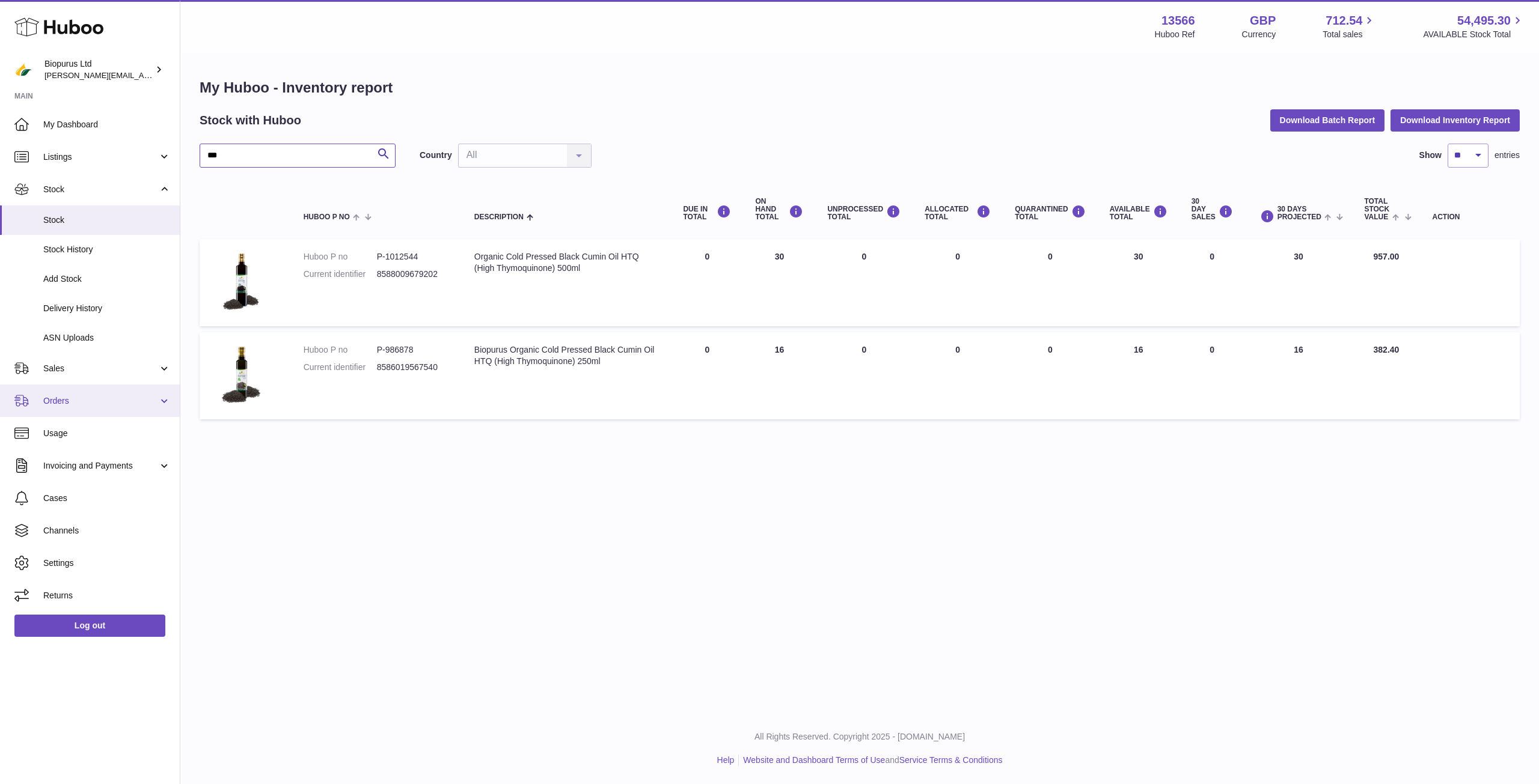
type input "***"
click at [77, 399] on span "Orders" at bounding box center [101, 402] width 115 height 12
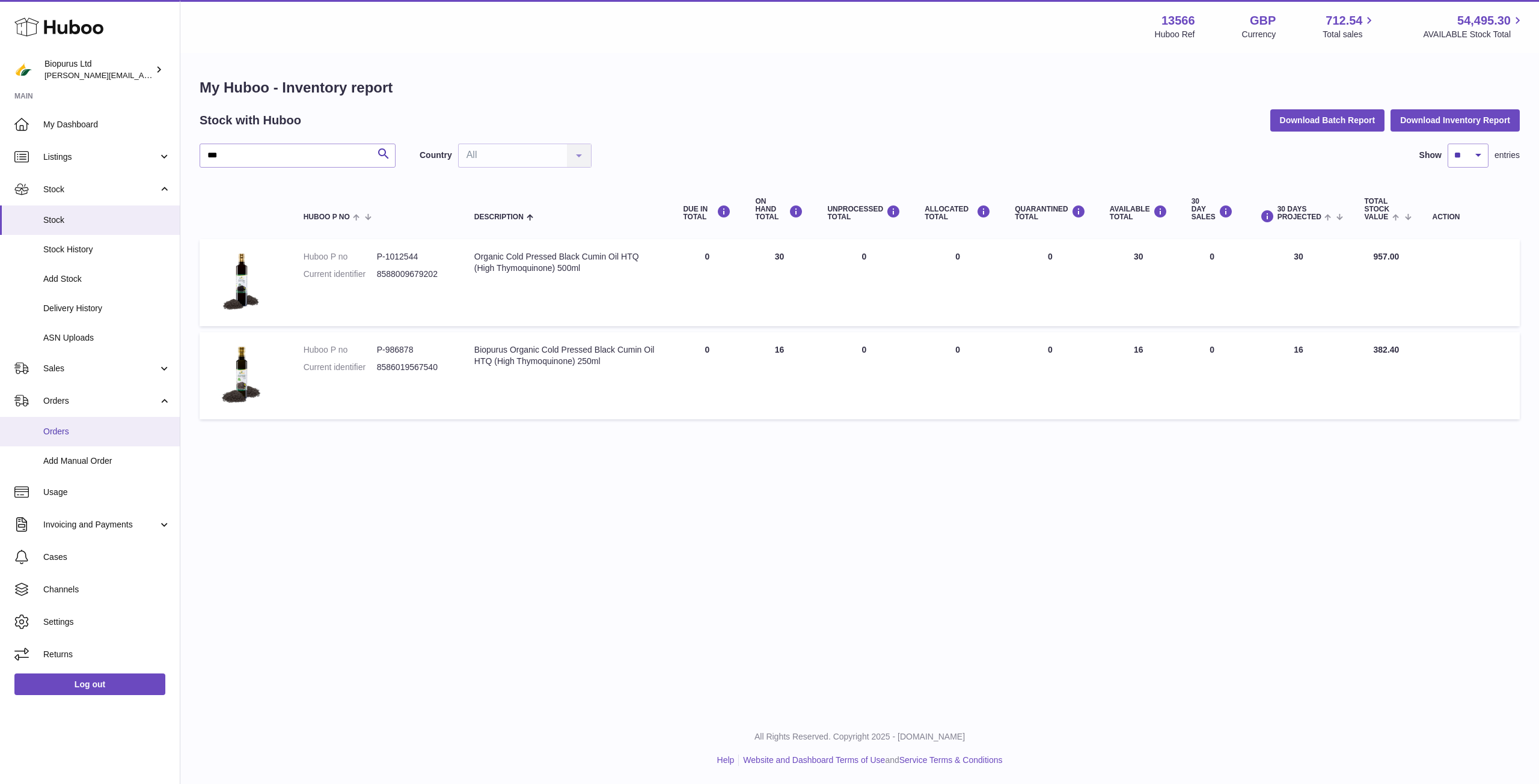
click at [92, 430] on span "Orders" at bounding box center [107, 432] width 127 height 12
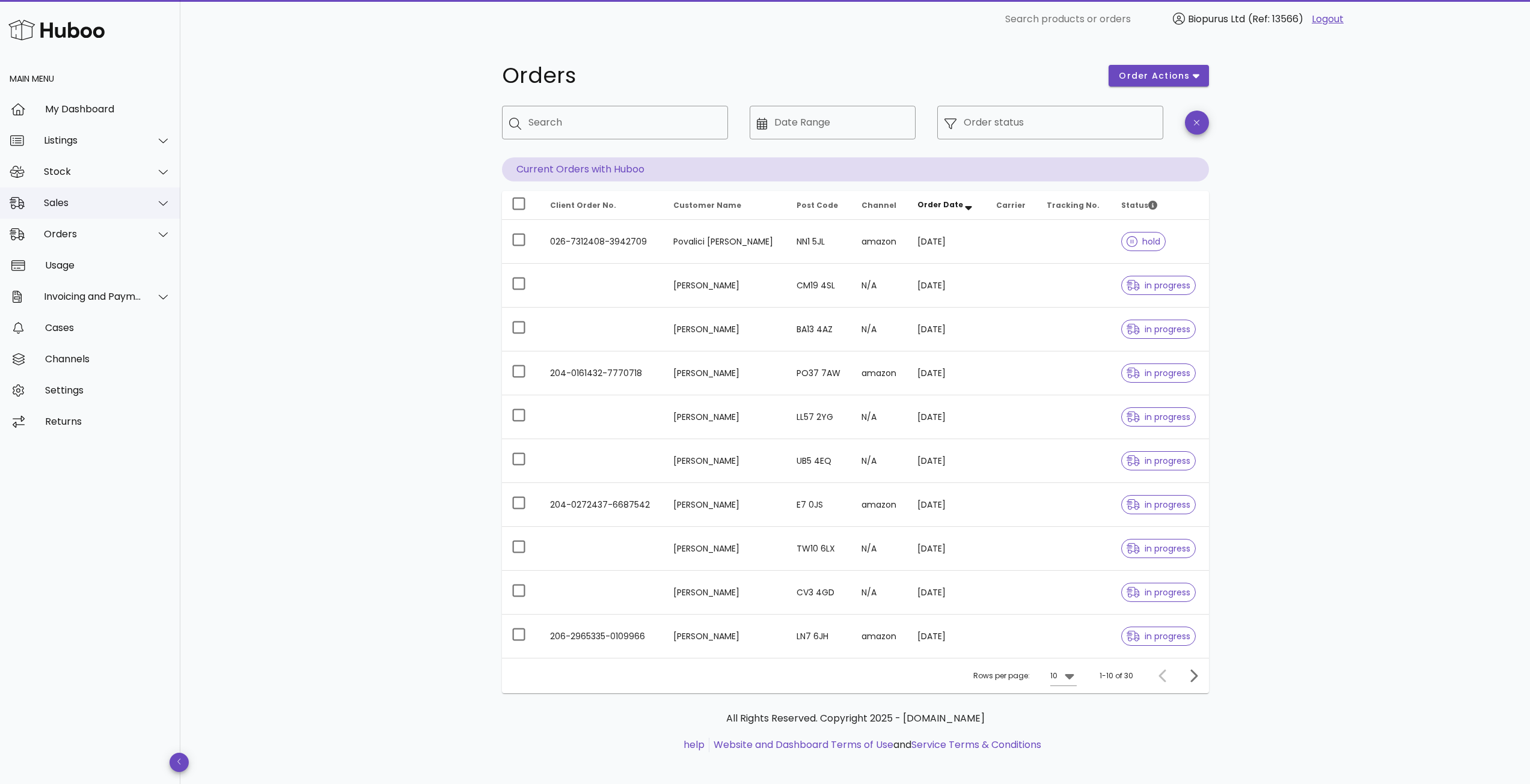
click at [83, 207] on div "Sales" at bounding box center [93, 203] width 98 height 12
click at [85, 227] on div "Sales" at bounding box center [107, 233] width 127 height 12
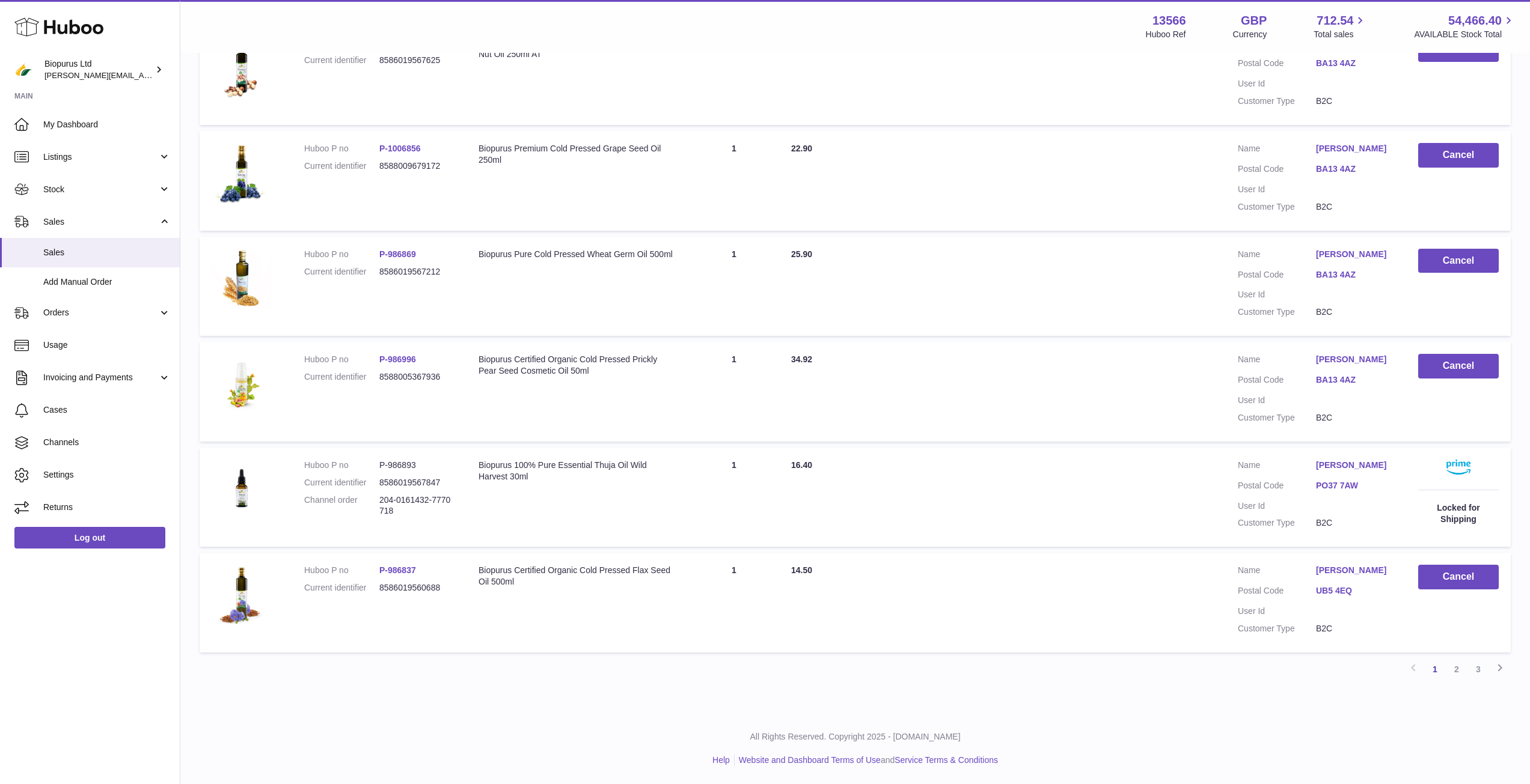
scroll to position [732, 0]
drag, startPoint x: 1460, startPoint y: 674, endPoint x: 1453, endPoint y: 673, distance: 7.1
click at [1460, 674] on link "2" at bounding box center [1456, 669] width 21 height 21
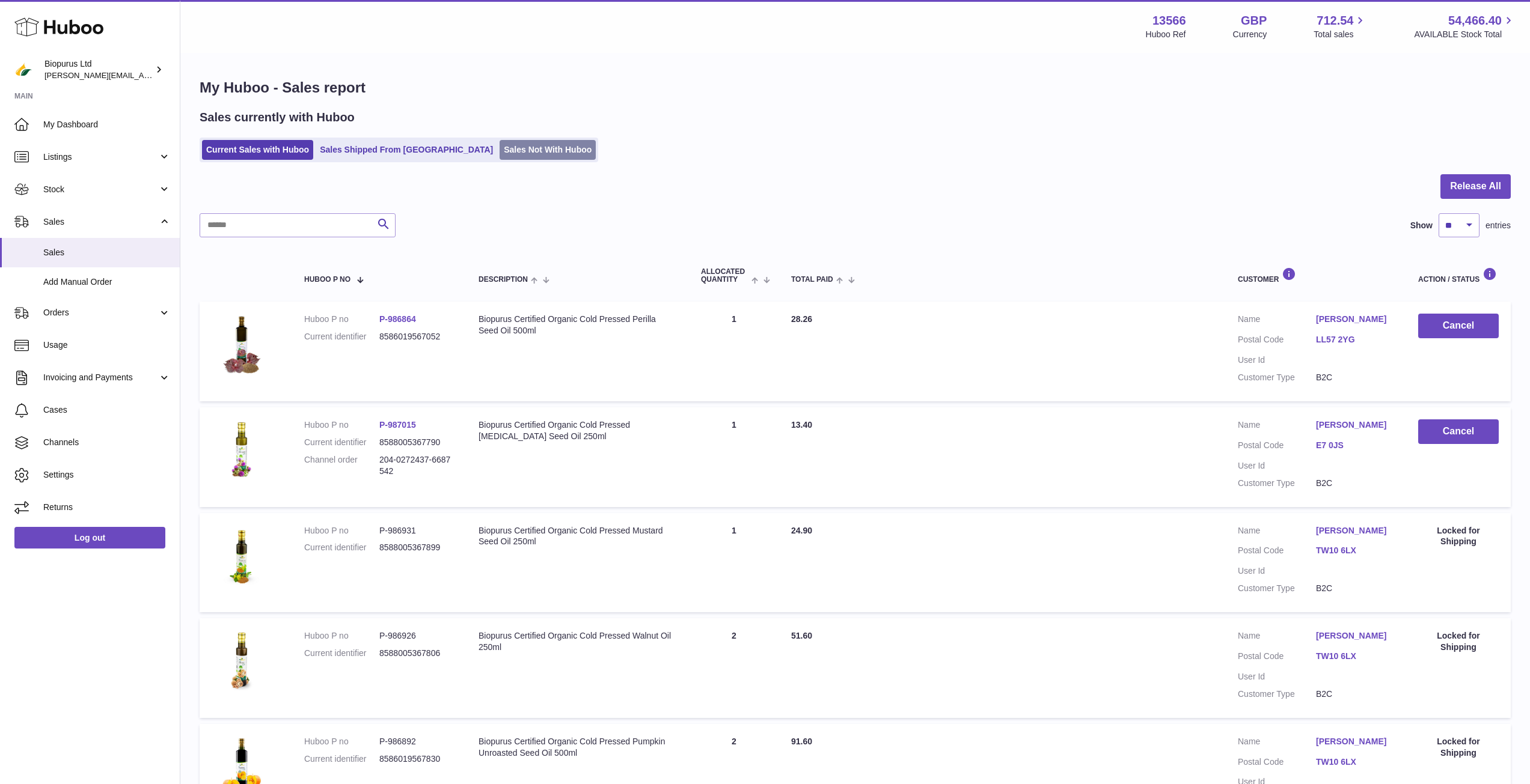
click at [499, 154] on link "Sales Not With Huboo" at bounding box center [547, 149] width 96 height 20
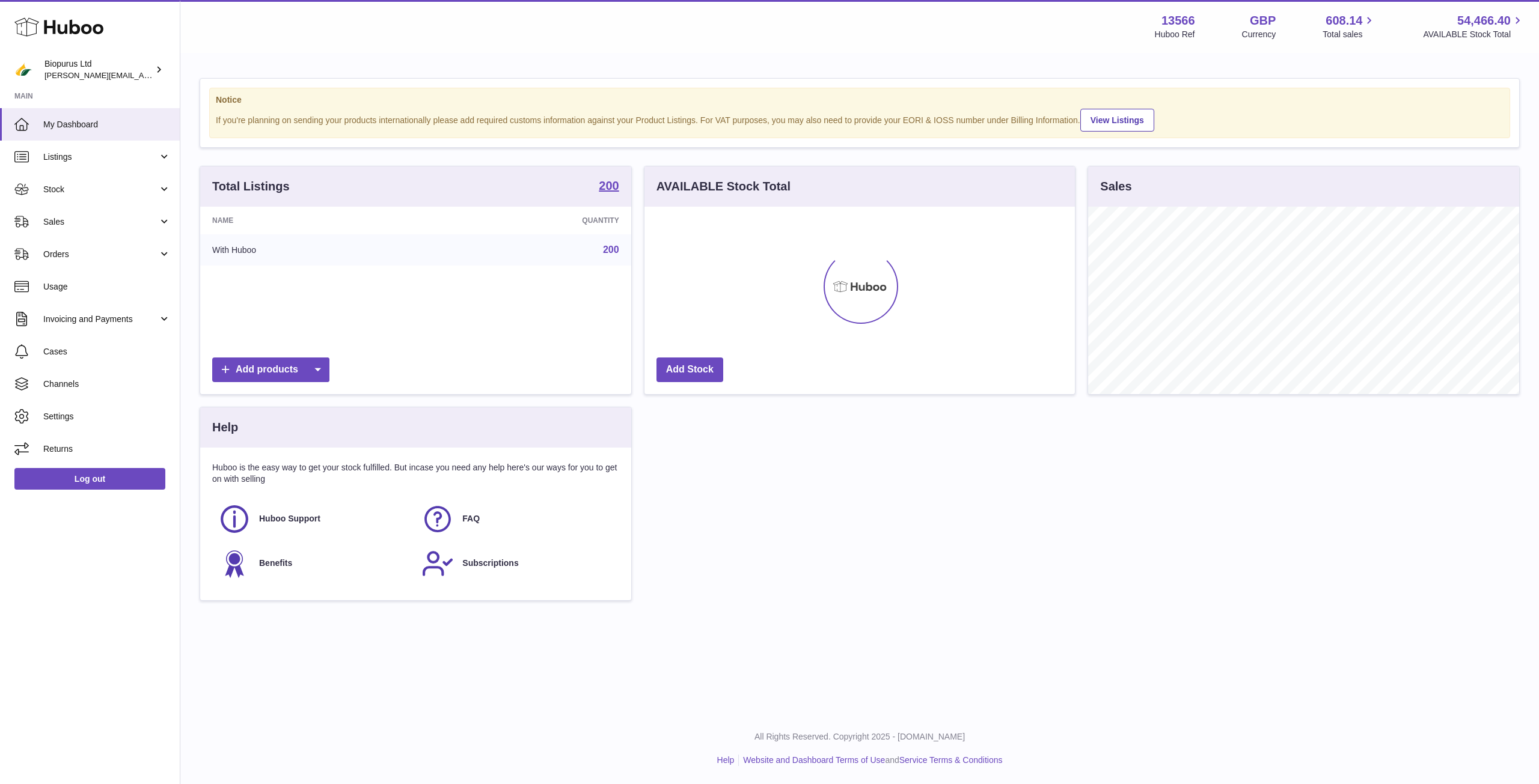
scroll to position [188, 430]
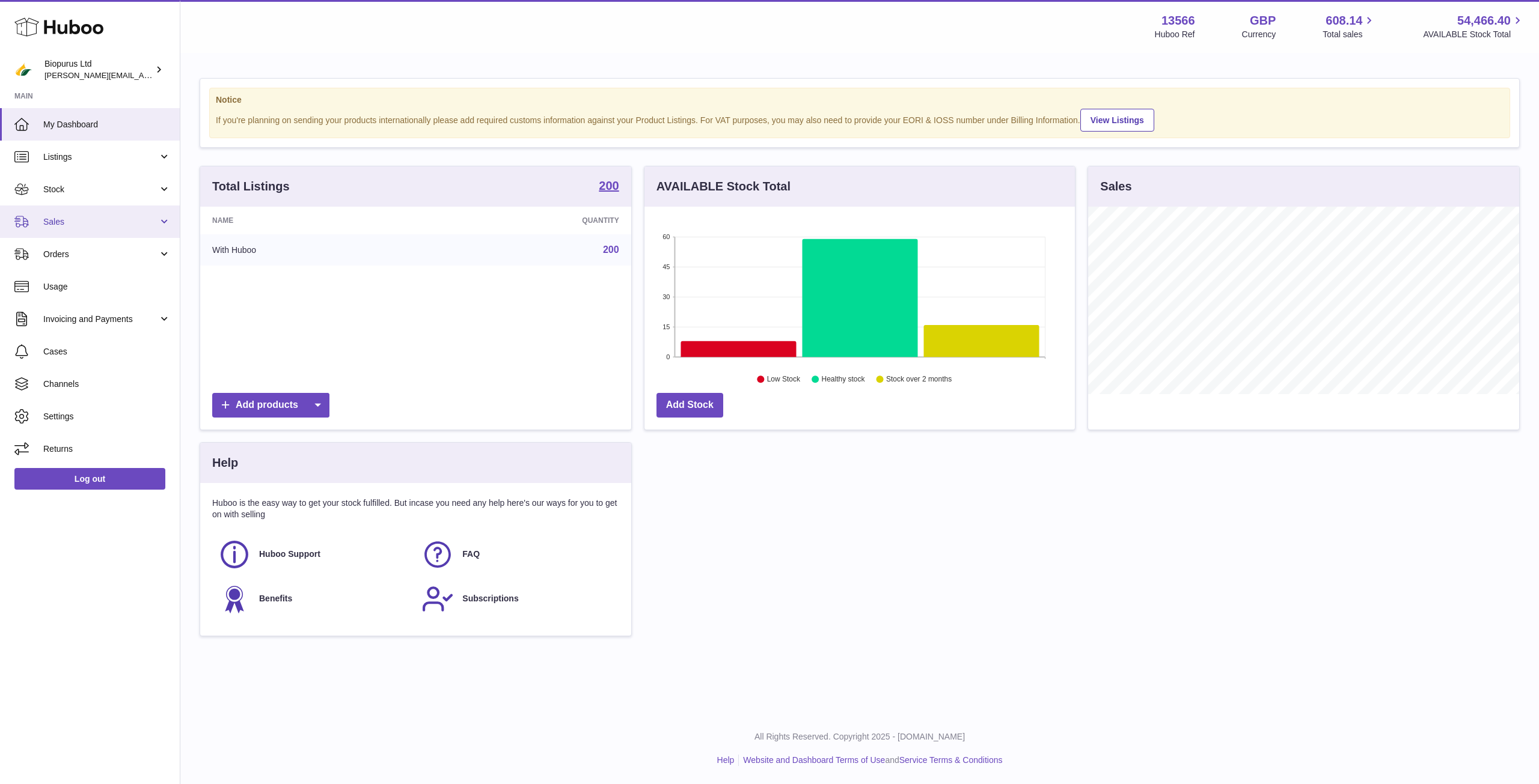
click at [87, 218] on span "Sales" at bounding box center [101, 222] width 115 height 12
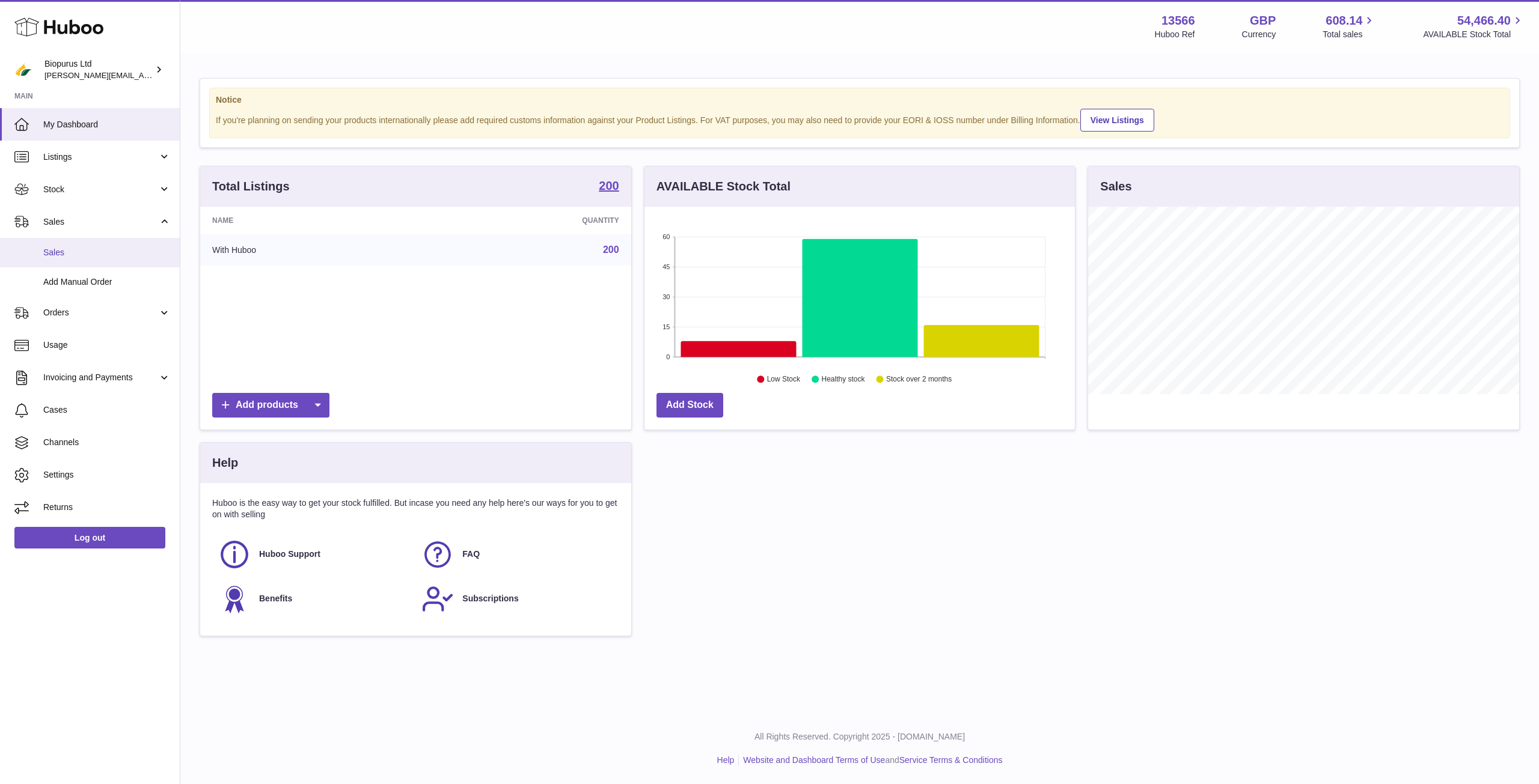
click at [115, 246] on link "Sales" at bounding box center [90, 253] width 180 height 29
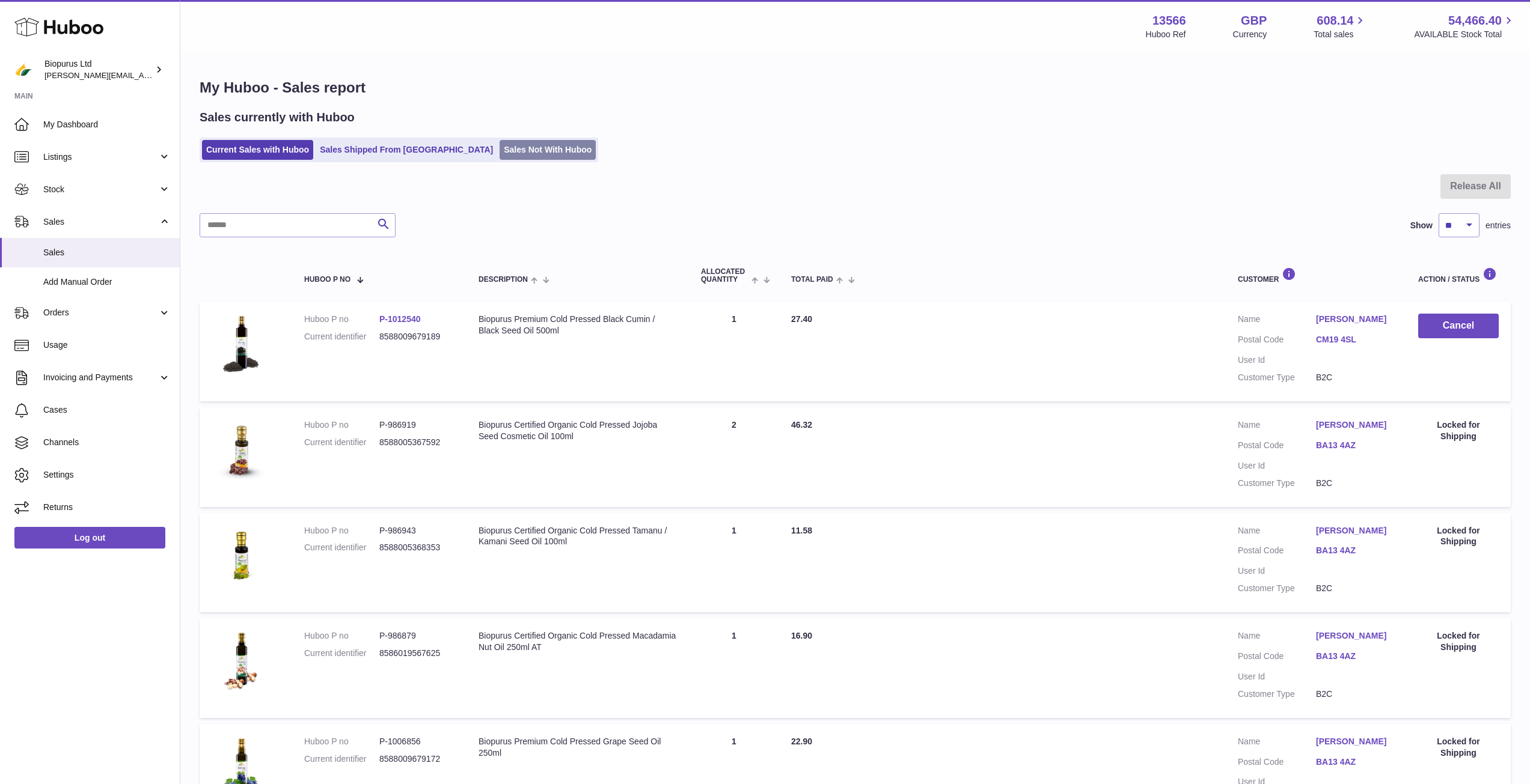
click at [499, 157] on link "Sales Not With Huboo" at bounding box center [547, 149] width 96 height 20
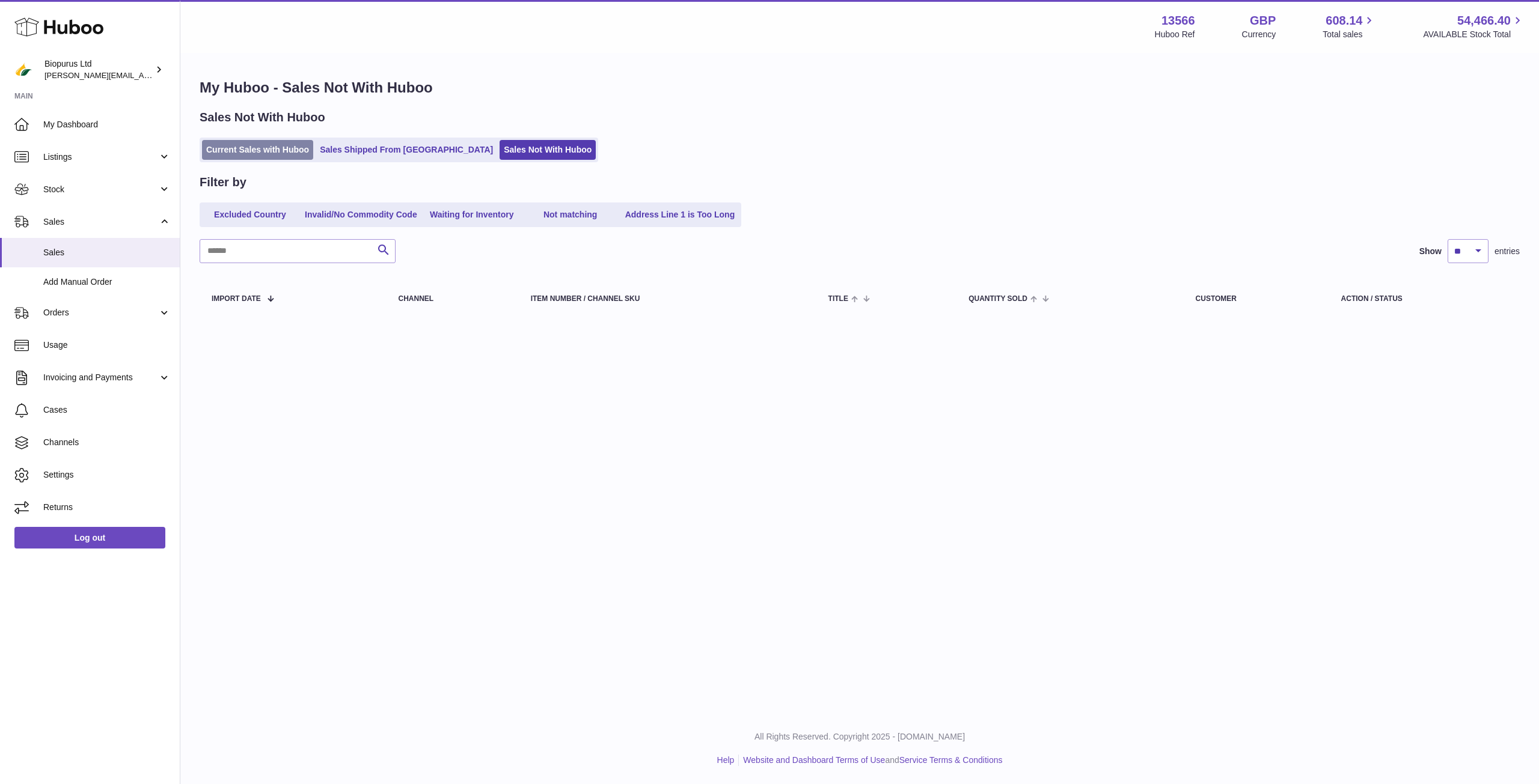
click at [287, 155] on link "Current Sales with Huboo" at bounding box center [257, 149] width 111 height 20
